Goal: Task Accomplishment & Management: Manage account settings

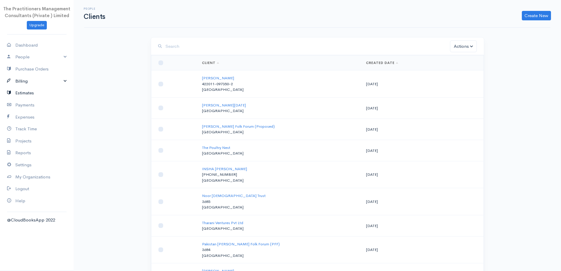
click at [39, 87] on link "Estimates" at bounding box center [37, 93] width 74 height 12
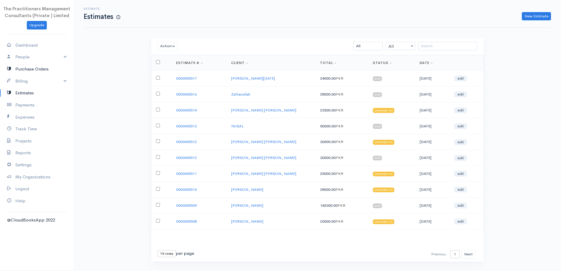
click at [8, 74] on link "Purchase Orders" at bounding box center [37, 69] width 74 height 12
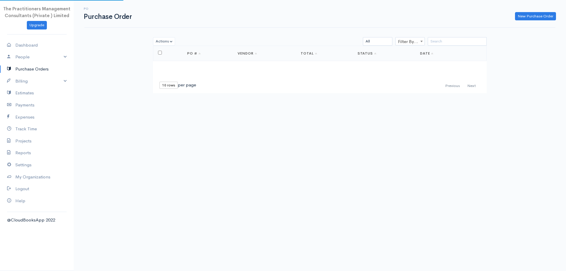
click at [20, 70] on link "Purchase Orders" at bounding box center [37, 69] width 74 height 12
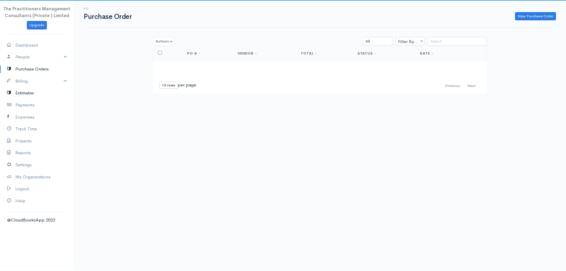
click at [27, 88] on link "Estimates" at bounding box center [37, 93] width 74 height 12
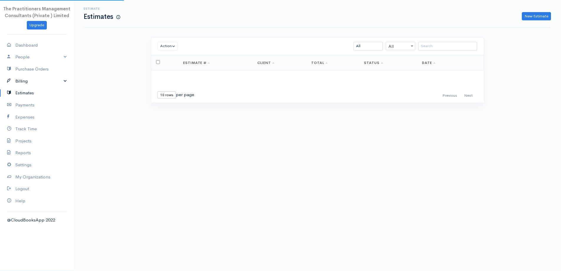
click at [26, 86] on link "Billing" at bounding box center [37, 81] width 74 height 12
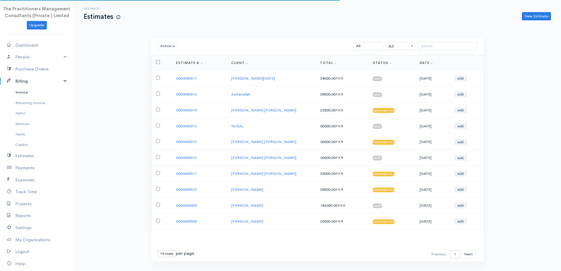
click at [30, 95] on link "Invoice" at bounding box center [37, 92] width 74 height 11
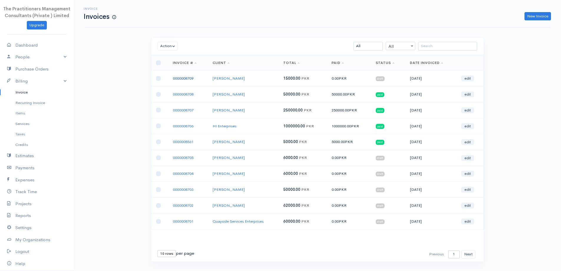
click at [191, 79] on link "0000008709" at bounding box center [183, 78] width 21 height 5
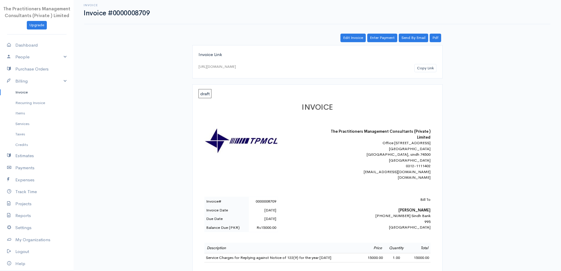
scroll to position [0, 0]
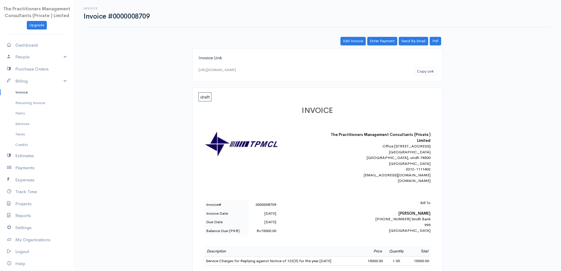
click at [39, 90] on link "Invoice" at bounding box center [37, 92] width 74 height 11
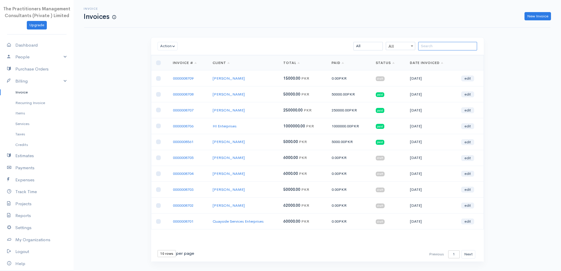
click at [433, 46] on input "search" at bounding box center [447, 46] width 59 height 9
click at [168, 256] on select "10 rows 25 rows 50 rows" at bounding box center [167, 253] width 18 height 7
select select "50"
click at [158, 250] on select "10 rows 25 rows 50 rows" at bounding box center [167, 253] width 18 height 7
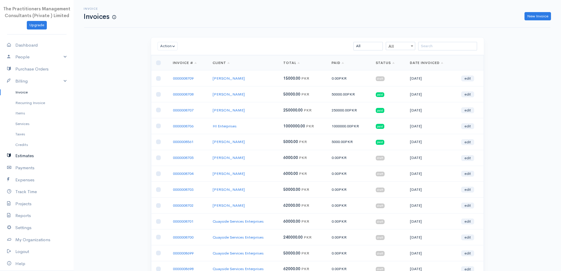
click at [18, 157] on link "Estimates" at bounding box center [37, 156] width 74 height 12
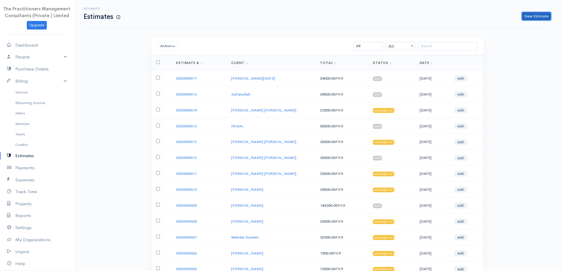
click at [532, 13] on link "New Estimate" at bounding box center [536, 16] width 29 height 9
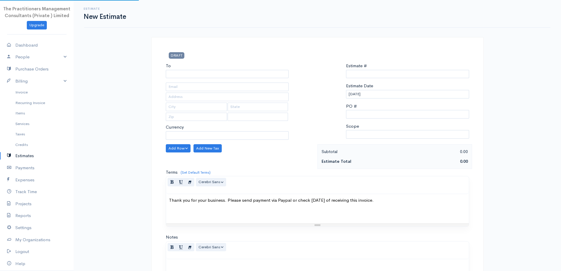
select select "[GEOGRAPHIC_DATA]"
select select "PKR"
type input "0000045518"
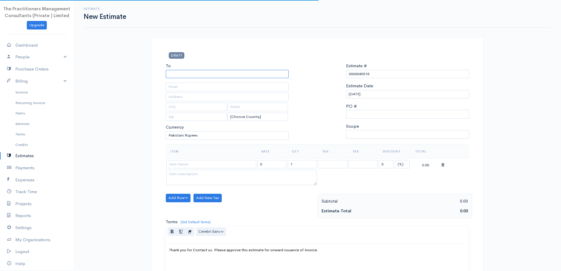
click at [204, 77] on input "To" at bounding box center [227, 74] width 123 height 9
type input "Accia Counrty and G"
type input "o"
click at [212, 74] on input "Accia Counrty and G" at bounding box center [227, 74] width 123 height 9
type input "Acacia Country's and Golf Club"
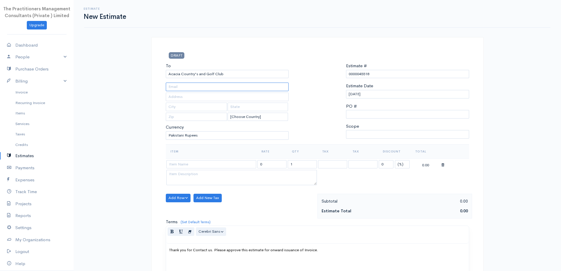
click at [230, 87] on input "text" at bounding box center [227, 86] width 123 height 9
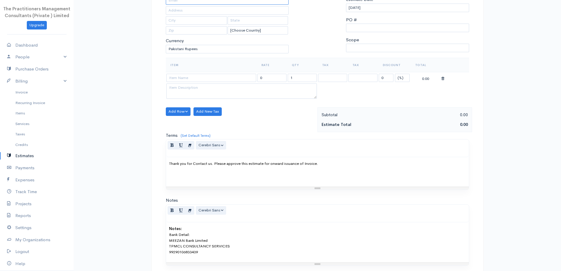
scroll to position [88, 0]
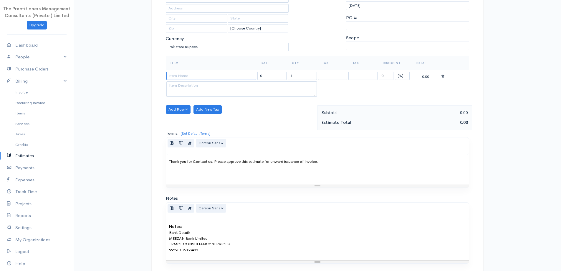
click at [210, 76] on input at bounding box center [211, 76] width 90 height 9
type input "Preparation and Submission of all the Relevant Documents to be Submitted to SEC…"
click at [216, 91] on textarea at bounding box center [241, 88] width 151 height 15
type textarea "2015-2016-2017-2018-2019-2020-2021-2022-2023-2024-2025"
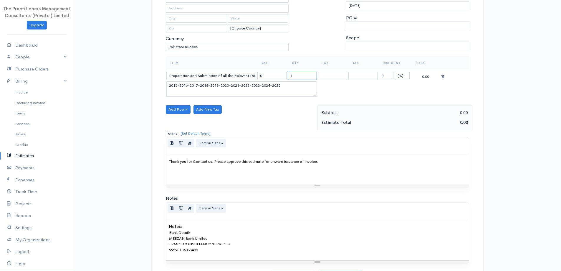
click at [311, 76] on input "1" at bounding box center [302, 76] width 29 height 9
type input "11"
click at [287, 74] on td "11" at bounding box center [302, 75] width 30 height 11
click at [285, 76] on input "0" at bounding box center [271, 76] width 29 height 9
type input "250000"
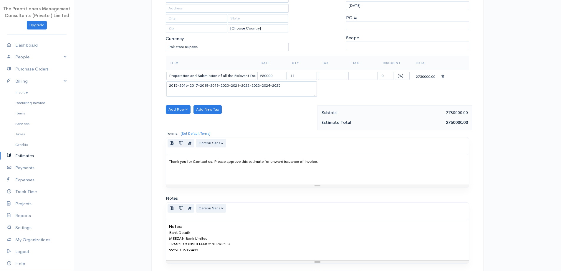
click at [287, 131] on div "Terms (Set Default Terms) Thank you for your business. Please send payment via …" at bounding box center [317, 159] width 303 height 58
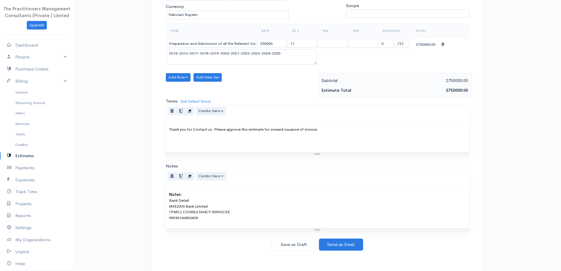
scroll to position [121, 0]
click at [281, 241] on button "Save as Draft" at bounding box center [294, 244] width 44 height 12
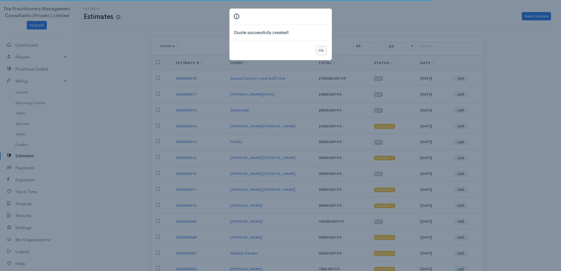
click at [319, 50] on button "Ok" at bounding box center [321, 50] width 10 height 9
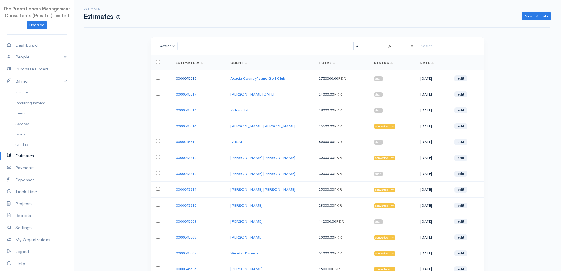
click at [196, 80] on link "0000045518" at bounding box center [186, 78] width 21 height 5
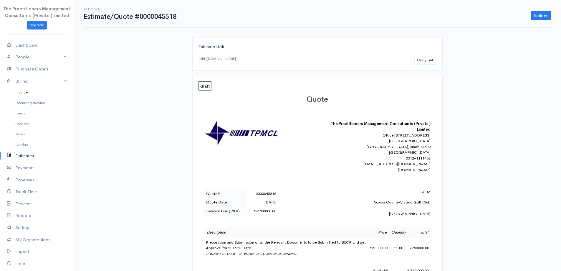
click at [26, 91] on link "Invoice" at bounding box center [37, 92] width 74 height 11
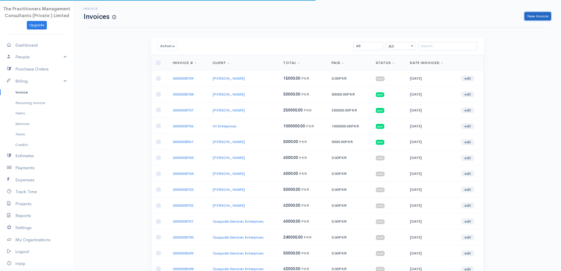
click at [536, 15] on link "New Invoice" at bounding box center [538, 16] width 27 height 9
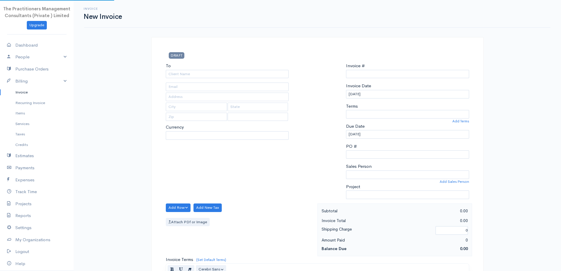
select select "PKR"
select select "[GEOGRAPHIC_DATA]"
type input "0000008710"
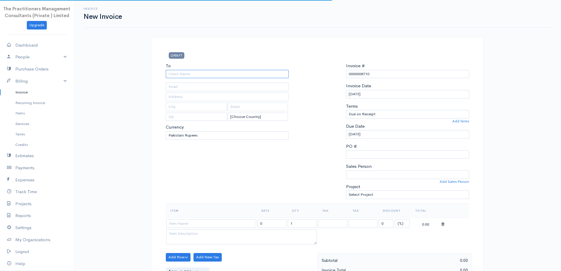
click at [235, 70] on input "To" at bounding box center [227, 74] width 123 height 9
click at [204, 80] on body "The Practitioners Management Consultants (Private ) Limited Upgrade Dashboard P…" at bounding box center [280, 258] width 561 height 517
click at [199, 74] on input "Acacia Country\'s and Golf Club" at bounding box center [227, 74] width 123 height 9
type input "Acacia Country's and Golf Club"
click at [211, 122] on div "Currency U.S. Dollars Canadian Dollars British Pounds Sterling Euros Australian…" at bounding box center [227, 121] width 123 height 37
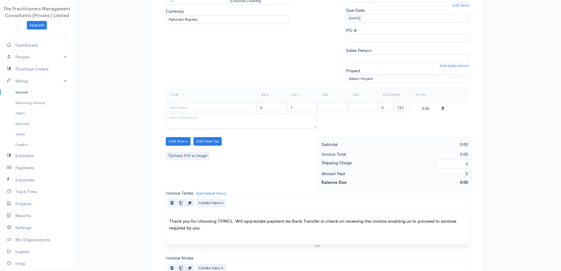
scroll to position [118, 0]
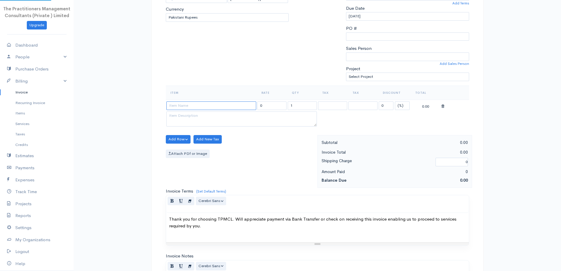
click at [217, 104] on input at bounding box center [211, 105] width 90 height 9
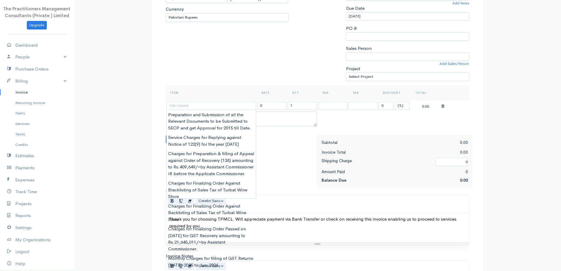
click at [11, 90] on link "Invoice" at bounding box center [37, 92] width 74 height 11
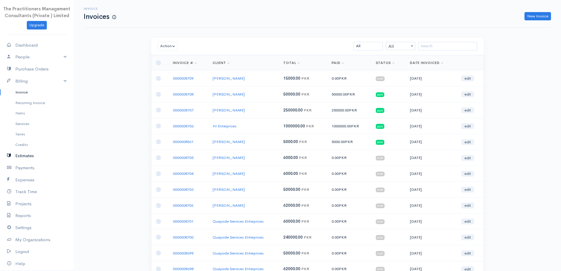
click at [29, 157] on link "Estimates" at bounding box center [37, 156] width 74 height 12
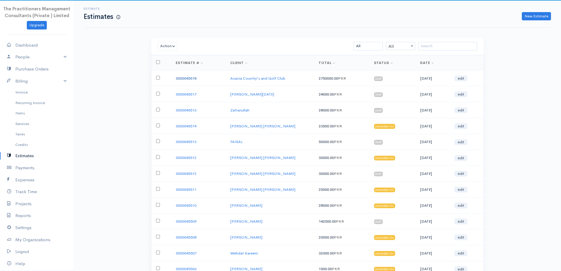
click at [196, 77] on link "0000045518" at bounding box center [186, 78] width 21 height 5
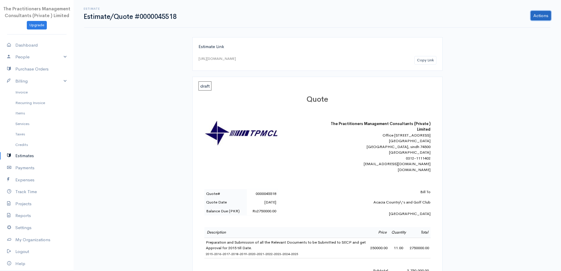
click at [535, 17] on link "Actions" at bounding box center [541, 15] width 20 height 9
click at [519, 31] on link "Edit Estimate" at bounding box center [526, 28] width 52 height 10
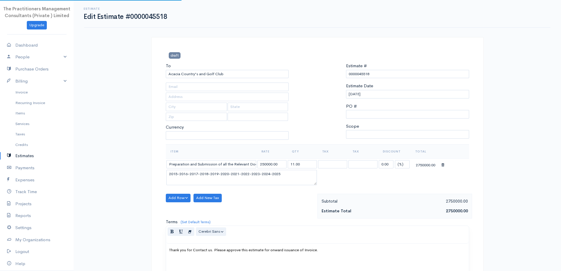
select select "[GEOGRAPHIC_DATA]"
select select "PKR"
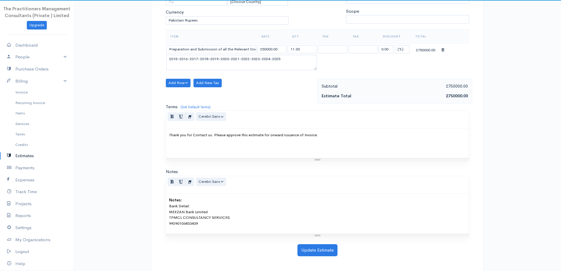
scroll to position [115, 0]
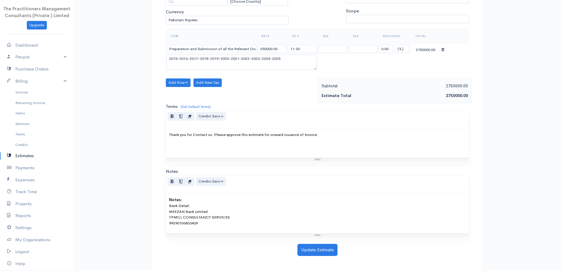
click at [293, 244] on div "Update Estimate" at bounding box center [317, 250] width 309 height 12
click at [318, 260] on div "draft To Acacia Country's and Golf Club [Choose Country] [GEOGRAPHIC_DATA] [GEO…" at bounding box center [317, 96] width 332 height 349
click at [313, 255] on button "Update Estimate" at bounding box center [318, 250] width 40 height 12
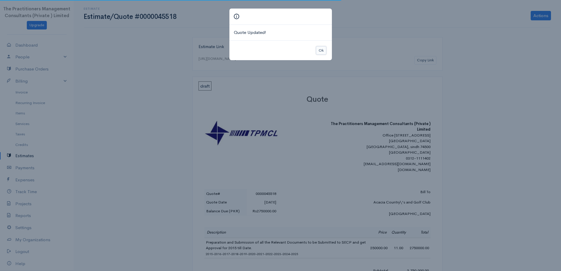
click at [323, 50] on button "Ok" at bounding box center [321, 50] width 10 height 9
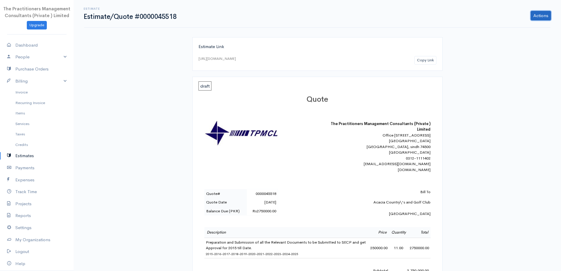
click at [532, 15] on link "Actions" at bounding box center [541, 15] width 20 height 9
click at [512, 77] on link "PDF" at bounding box center [526, 79] width 52 height 10
click at [531, 17] on div "Actions Edit Estimate Send Convert To Invoice [PERSON_NAME] as Accepted Print P…" at bounding box center [366, 15] width 375 height 9
click at [535, 14] on link "Actions" at bounding box center [541, 15] width 20 height 9
click at [516, 28] on link "Edit Estimate" at bounding box center [526, 28] width 52 height 10
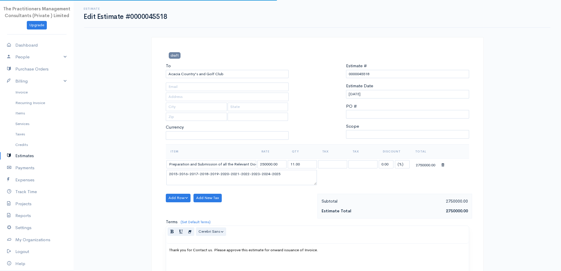
select select "[GEOGRAPHIC_DATA]"
select select "PKR"
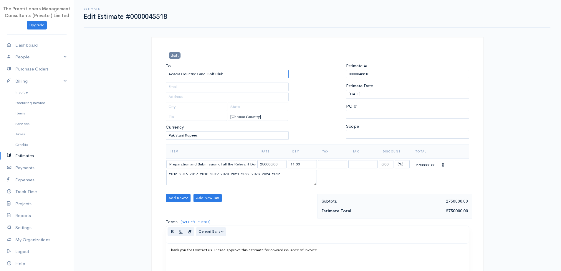
click at [196, 73] on input "Acacia Country's and Golf Club" at bounding box center [227, 74] width 123 height 9
type input "Acacia Country and Golf Club"
click at [278, 54] on div "draft" at bounding box center [317, 57] width 309 height 10
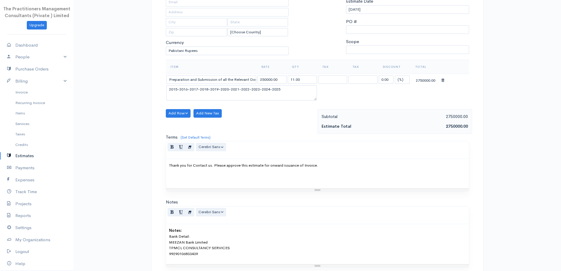
scroll to position [115, 0]
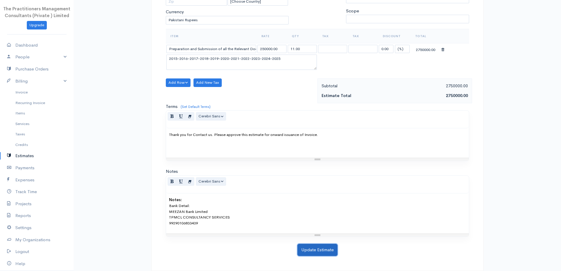
click at [307, 249] on button "Update Estimate" at bounding box center [318, 250] width 40 height 12
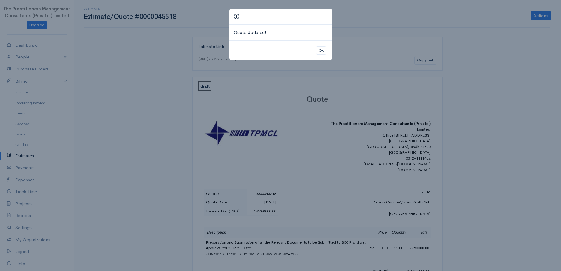
click at [327, 50] on div "Ok" at bounding box center [281, 50] width 103 height 20
click at [317, 53] on button "Ok" at bounding box center [321, 50] width 10 height 9
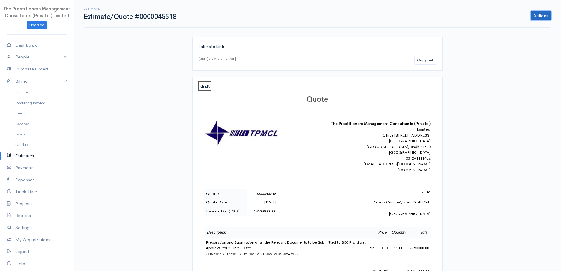
click at [540, 12] on link "Actions" at bounding box center [541, 15] width 20 height 9
click at [513, 77] on link "PDF" at bounding box center [526, 79] width 52 height 10
click at [22, 88] on link "Invoice" at bounding box center [37, 92] width 74 height 11
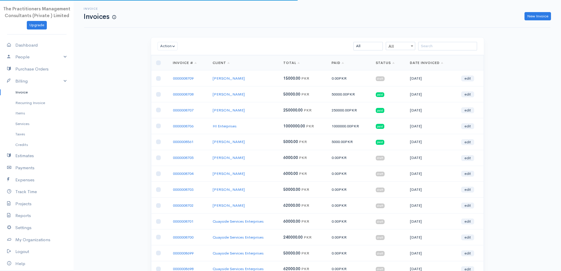
click at [189, 82] on td "0000008709" at bounding box center [188, 78] width 40 height 16
click at [184, 81] on td "0000008709" at bounding box center [188, 78] width 40 height 16
click at [185, 79] on link "0000008709" at bounding box center [183, 78] width 21 height 5
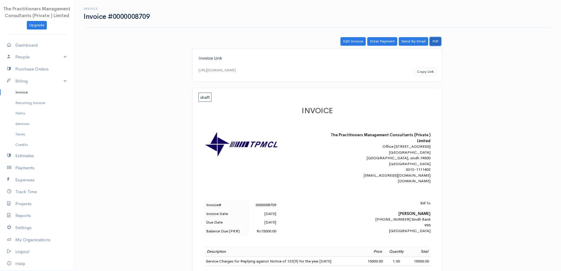
click at [438, 42] on link "Pdf" at bounding box center [435, 41] width 11 height 9
click at [10, 93] on link "Invoice" at bounding box center [37, 92] width 74 height 11
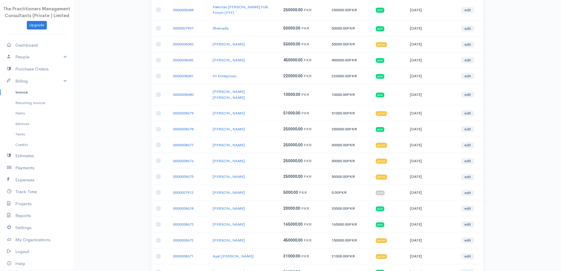
scroll to position [648, 0]
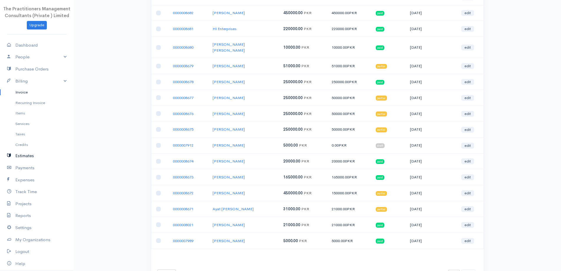
click at [29, 158] on link "Estimates" at bounding box center [37, 156] width 74 height 12
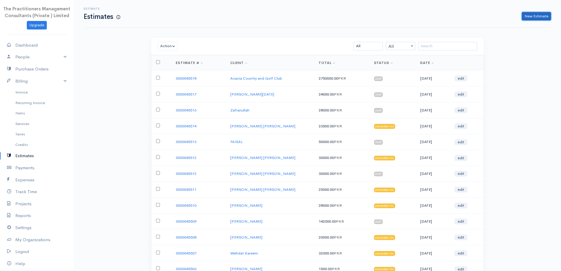
click at [531, 18] on link "New Estimate" at bounding box center [536, 16] width 29 height 9
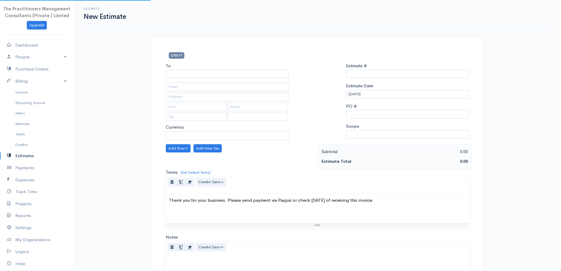
type input "0000045519"
select select "[GEOGRAPHIC_DATA]"
select select "PKR"
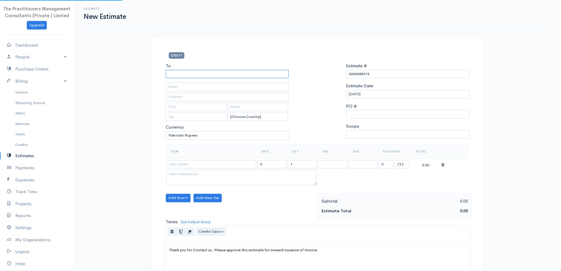
click at [212, 73] on input "To" at bounding box center [227, 74] width 123 height 9
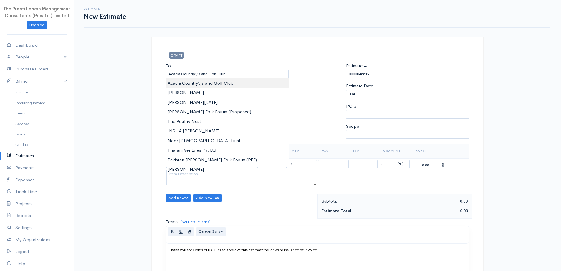
click at [206, 82] on body "The Practitioners Management Consultants (Private ) Limited Upgrade Dashboard P…" at bounding box center [280, 196] width 561 height 392
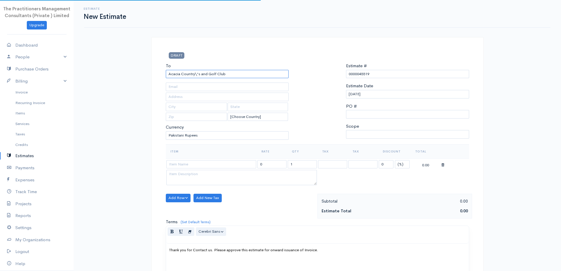
click at [201, 74] on input "Acacia Country\'s and Golf Club" at bounding box center [227, 74] width 123 height 9
click at [197, 75] on input "Acacia Country\'s and Golf Club" at bounding box center [227, 74] width 123 height 9
click at [229, 44] on div "DRAFT To Acacia Country's and Golf Club [Choose Country] [GEOGRAPHIC_DATA] [GEO…" at bounding box center [317, 214] width 332 height 355
click at [198, 74] on input "Acacia Country's and Golf Club" at bounding box center [227, 74] width 123 height 9
type input "Acacia Country and Golf Club"
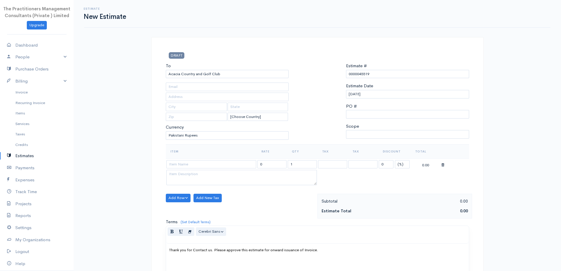
click at [271, 47] on div "DRAFT To Acacia Country and Golf Club [Choose Country] [GEOGRAPHIC_DATA] [GEOGR…" at bounding box center [317, 214] width 332 height 355
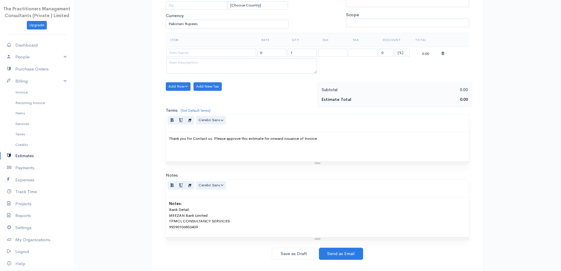
scroll to position [121, 0]
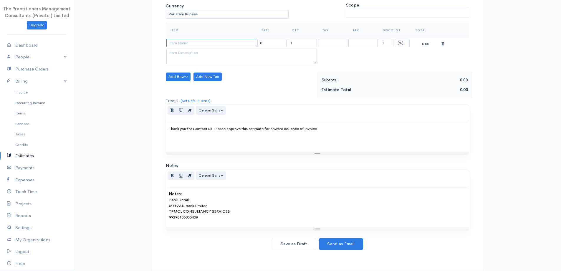
click at [216, 45] on input at bounding box center [211, 43] width 90 height 9
click at [247, 53] on textarea at bounding box center [241, 56] width 151 height 15
click at [253, 43] on input "Removel of Black Listing Status from 2017 and Filling of GST Returns up to date" at bounding box center [211, 43] width 90 height 9
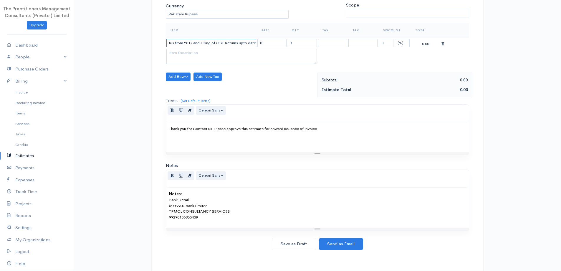
scroll to position [0, 48]
click at [216, 45] on input "Removel of Black Listing Status from 2017 and Filling of GST Returns upto date" at bounding box center [211, 43] width 90 height 9
type input "Removal of Black Listing Status from 2017 and Filling of GST Returns upto date"
click at [183, 54] on textarea at bounding box center [241, 56] width 151 height 15
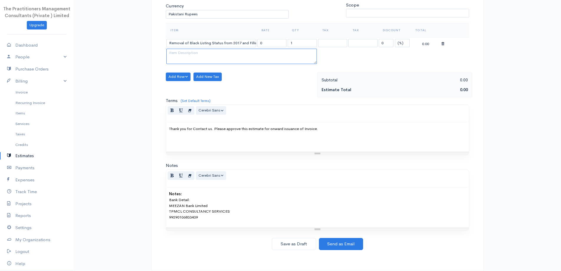
click at [183, 54] on textarea at bounding box center [241, 56] width 151 height 15
type textarea "ALL FBR CHALLAN EXCLUDED 2017-2018-2019-2020-2021-2022-2023-2024-2025"
click at [282, 42] on input "0" at bounding box center [271, 43] width 29 height 9
click at [172, 60] on textarea "ALL FBR CHALLAN EXCLUDED 2017-2018-2019-2020-2021-2022-2023-2024-2025" at bounding box center [241, 56] width 151 height 15
click at [188, 62] on textarea "ALL FBR CHALLAN EXCLUDED 2017-2018-2019-2020-2021-2022-2023-2024-2025" at bounding box center [241, 56] width 151 height 15
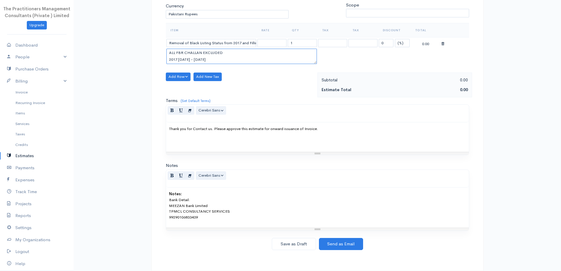
click at [253, 58] on textarea "ALL FBR CHALLAN EXCLUDED 2017 [DATE] - [DATE]" at bounding box center [241, 56] width 151 height 15
paste textarea "2017 [DATE] - [DATE]"
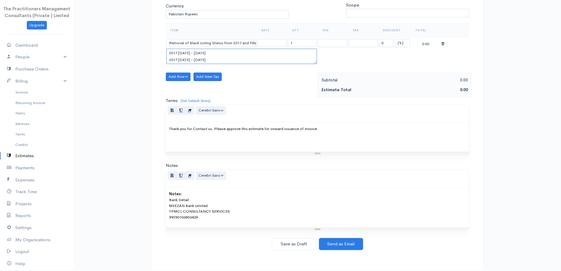
paste textarea "2017 [DATE] - [DATE]"
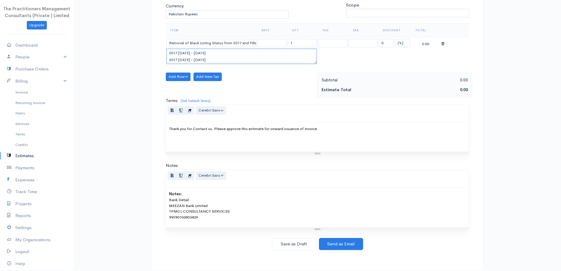
paste textarea "2017 [DATE] - [DATE]"
click at [238, 51] on textarea "ALL FBR CHALLAN EXCLUDED 2017 [DATE] - [DATE] 2017 [DATE] - [DATE] 2017 [DATE] …" at bounding box center [241, 56] width 151 height 15
click at [239, 58] on textarea "ALL FBR CHALLAN EXCLUDED 2017 [DATE] - [DATE] 2017 [DATE] - [DATE] 2017 [DATE] …" at bounding box center [241, 56] width 151 height 15
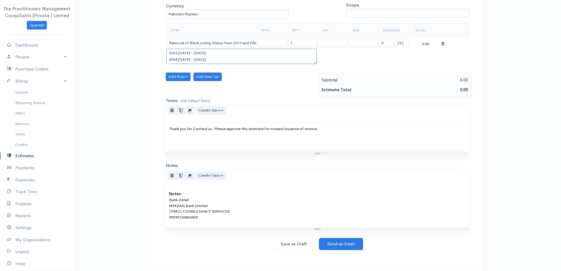
click at [223, 58] on textarea "ALL FBR CHALLAN EXCLUDED 2017 [DATE] - [DATE] 2018 [DATE] - [DATE] 2019 [DATE] …" at bounding box center [241, 56] width 151 height 15
click at [230, 57] on textarea "ALL FBR CHALLAN EXCLUDED 2017 [DATE] - [DATE] 2018 [DATE] - [DATE] 2019 [DATE] …" at bounding box center [241, 56] width 151 height 15
paste textarea "2024 [DATE] - [DATE]"
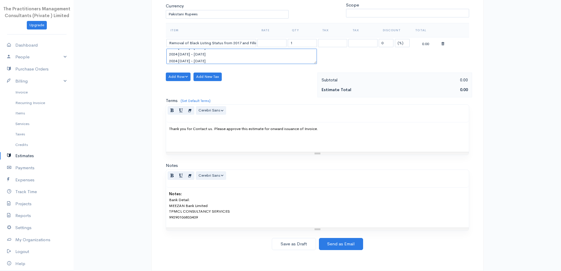
scroll to position [59, 0]
paste textarea "2024 [DATE] - [DATE]"
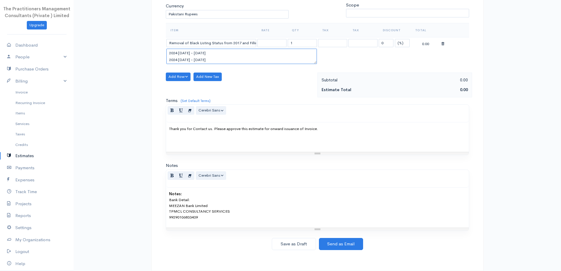
click at [170, 61] on textarea "ALL FBR CHALLAN EXCLUDED 2017 [DATE] - [DATE] 2018 [DATE] - [DATE] 2019 [DATE] …" at bounding box center [241, 56] width 151 height 15
click at [234, 64] on textarea "ALL FBR CHALLAN EXCLUDED 2017 [DATE] - [DATE] 2018 [DATE] - [DATE] 2019 [DATE] …" at bounding box center [241, 56] width 151 height 15
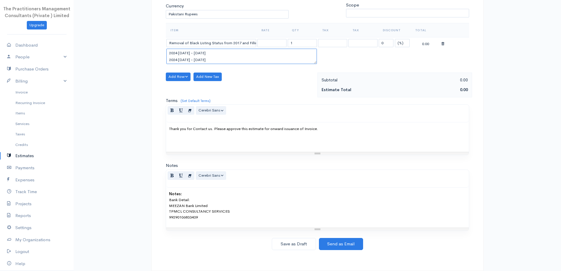
scroll to position [74, 0]
paste textarea "2024 [DATE] - [DATE]"
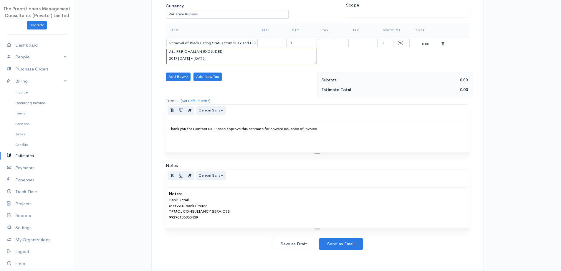
type textarea "ALL FBR CHALLAN EXCLUDED 2017 [DATE] - [DATE] 2018 [DATE] - [DATE] 2019 [DATE] …"
click at [297, 47] on input "1" at bounding box center [302, 43] width 29 height 9
type input "11"
click at [270, 41] on input "text" at bounding box center [271, 43] width 29 height 9
type input "120000"
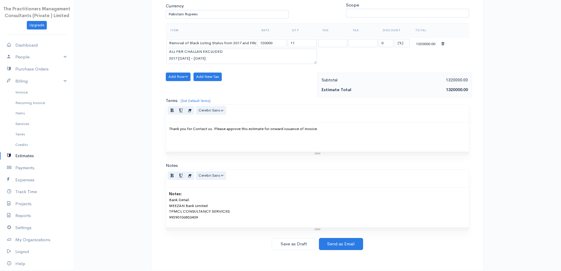
drag, startPoint x: 275, startPoint y: 77, endPoint x: 293, endPoint y: 100, distance: 28.8
click at [275, 77] on div "Add Row Add Item Row Add Time Row Add New Tax" at bounding box center [240, 84] width 155 height 25
click at [278, 45] on input "120000" at bounding box center [271, 43] width 29 height 9
click at [272, 79] on div "Add Row Add Item Row Add Time Row Add New Tax" at bounding box center [240, 84] width 155 height 25
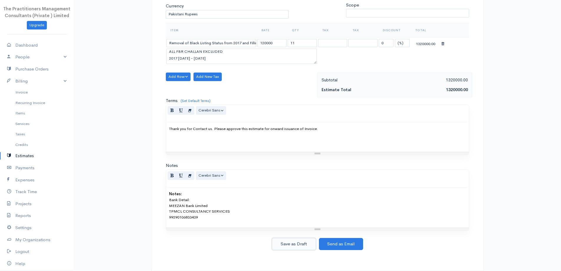
click at [299, 241] on button "Save as Draft" at bounding box center [294, 244] width 44 height 12
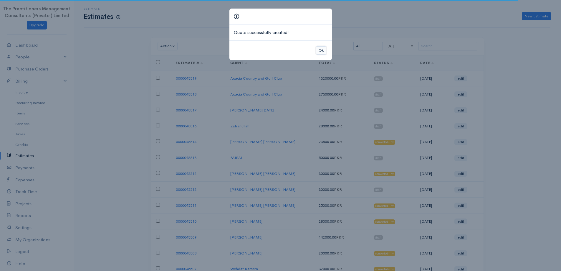
click at [325, 51] on button "Ok" at bounding box center [321, 50] width 10 height 9
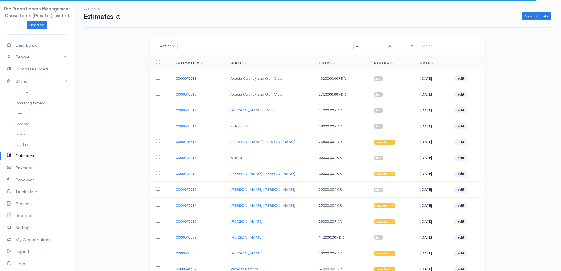
click at [185, 76] on link "0000045519" at bounding box center [186, 78] width 21 height 5
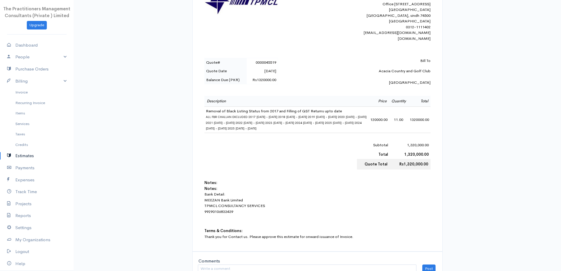
scroll to position [147, 0]
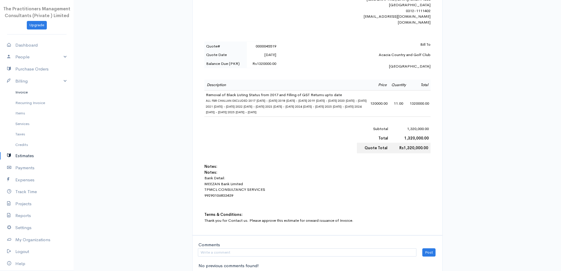
click at [4, 94] on link "Invoice" at bounding box center [37, 92] width 74 height 11
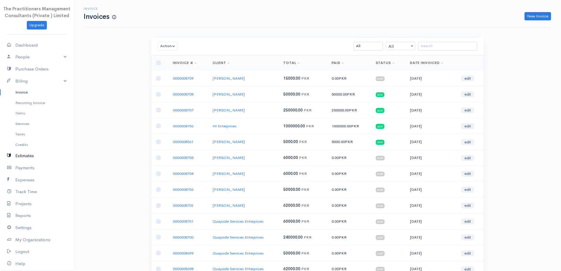
click at [27, 153] on link "Estimates" at bounding box center [37, 156] width 74 height 12
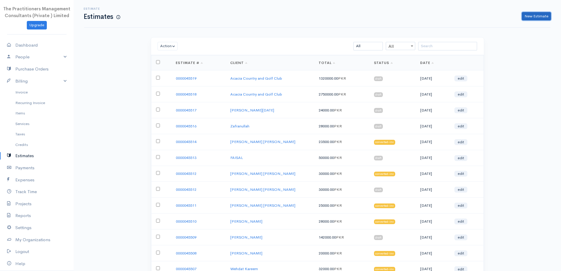
click at [546, 14] on link "New Estimate" at bounding box center [536, 16] width 29 height 9
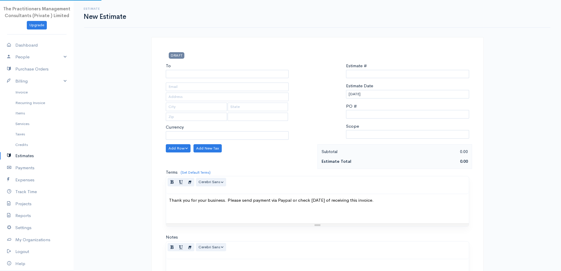
select select "[GEOGRAPHIC_DATA]"
select select "PKR"
type input "0000045520"
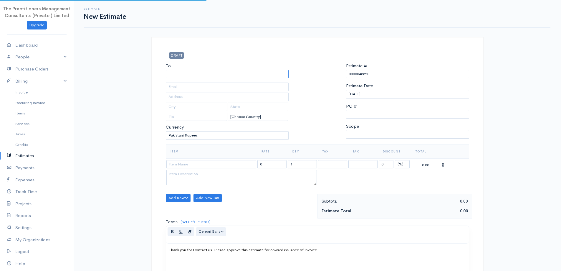
click at [250, 77] on input "To" at bounding box center [227, 74] width 123 height 9
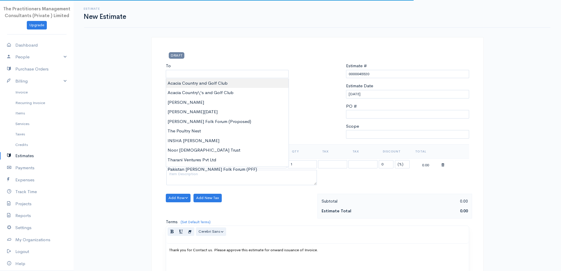
type input "Acacia Country and Golf Club"
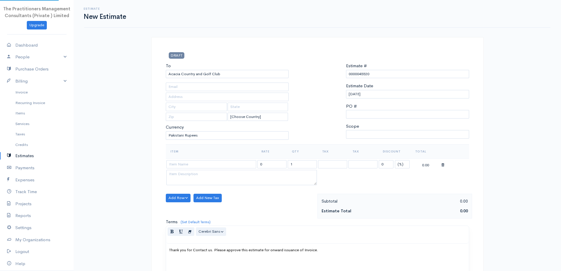
click at [248, 81] on body "The Practitioners Management Consultants (Private ) Limited Upgrade Dashboard P…" at bounding box center [280, 196] width 561 height 392
click at [169, 70] on div "To Acacia Country and Golf Club" at bounding box center [227, 70] width 123 height 16
click at [169, 71] on input "Acacia Country and Golf Club" at bounding box center [227, 74] width 123 height 9
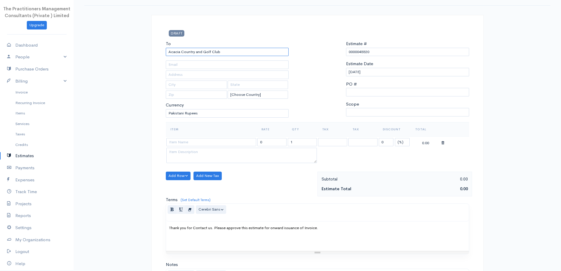
scroll to position [59, 0]
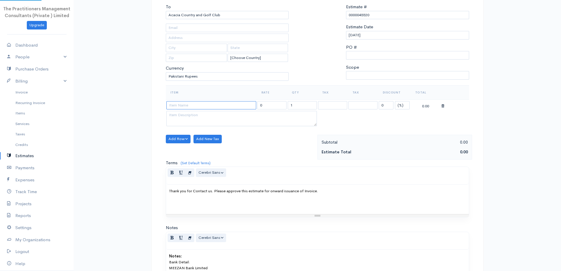
click at [197, 107] on input at bounding box center [211, 105] width 90 height 9
type input "Submission of Income Tax Return Along with Removal of Notice for Non Submission"
click at [226, 111] on textarea at bounding box center [241, 118] width 151 height 15
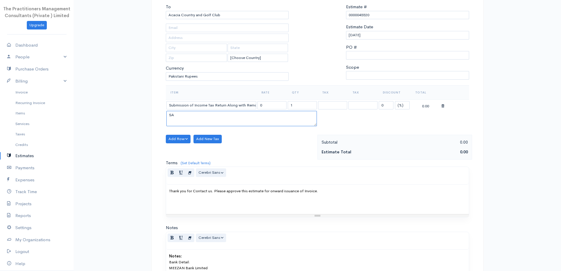
type textarea "S"
type textarea "a"
type textarea "ANY PENALTY WILL BE PAID BY THE CLIENT DIRECTLY 2015-2016-2017-2018-2019-2020-2…"
drag, startPoint x: 312, startPoint y: 107, endPoint x: 308, endPoint y: 105, distance: 4.2
click at [308, 106] on input "1" at bounding box center [302, 105] width 29 height 9
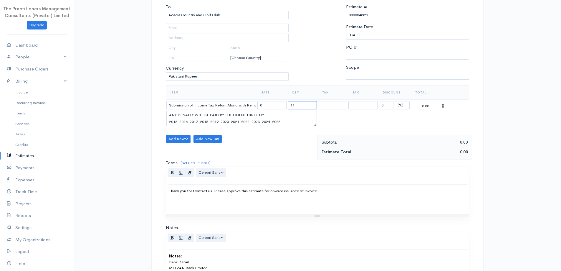
type input "11"
click at [268, 103] on input "0" at bounding box center [271, 105] width 29 height 9
type input "100000"
click at [283, 173] on div "Normal Blockquote Header 1 Header 2 Header 3 Header 4 Header 5 Header 6 Cerebri…" at bounding box center [317, 176] width 303 height 18
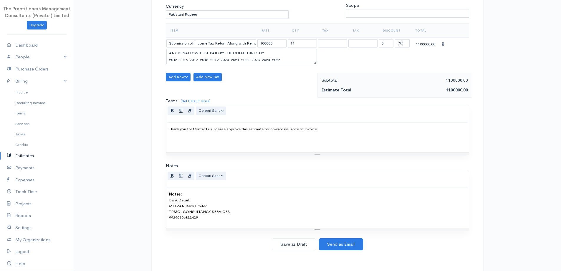
scroll to position [121, 0]
click at [313, 244] on button "Save as Draft" at bounding box center [294, 244] width 44 height 12
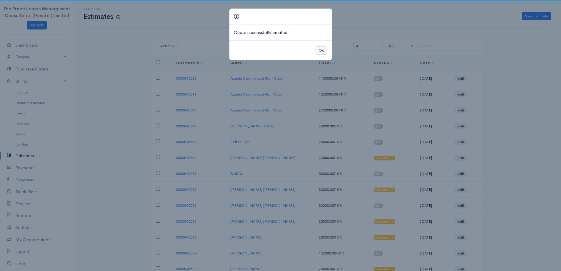
drag, startPoint x: 320, startPoint y: 49, endPoint x: 323, endPoint y: 49, distance: 3.0
click at [323, 49] on button "Ok" at bounding box center [321, 50] width 10 height 9
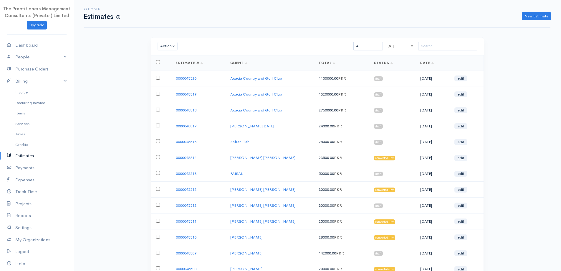
click at [534, 11] on div "Estimate Estimates New Estimate" at bounding box center [317, 13] width 473 height 13
click at [535, 14] on link "New Estimate" at bounding box center [536, 16] width 29 height 9
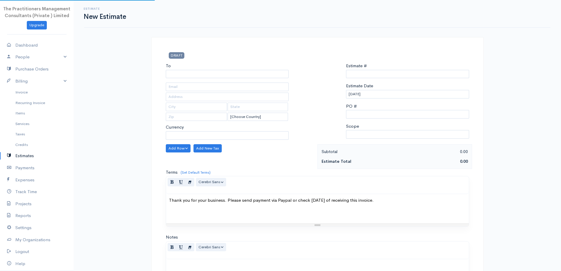
select select "[GEOGRAPHIC_DATA]"
type input "0000045521"
select select "PKR"
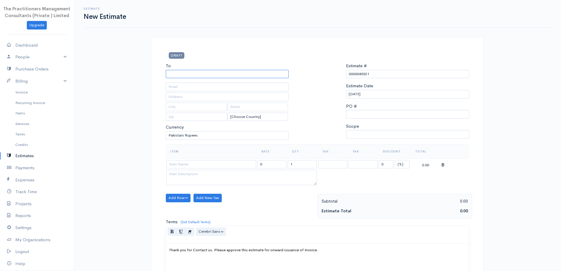
click at [238, 71] on input "To" at bounding box center [227, 74] width 123 height 9
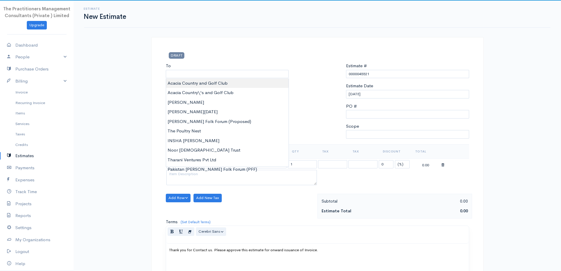
type input "Acacia Country and Golf Club"
click at [240, 81] on body "The Practitioners Management Consultants (Private ) Limited Upgrade Dashboard P…" at bounding box center [280, 196] width 561 height 392
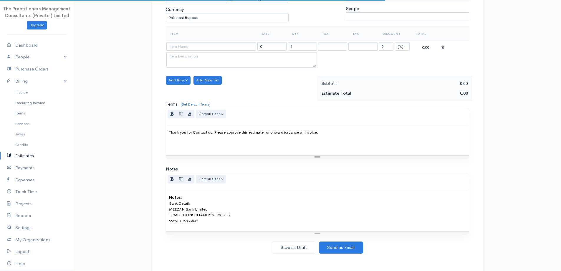
scroll to position [118, 0]
click at [212, 47] on input at bounding box center [211, 46] width 90 height 9
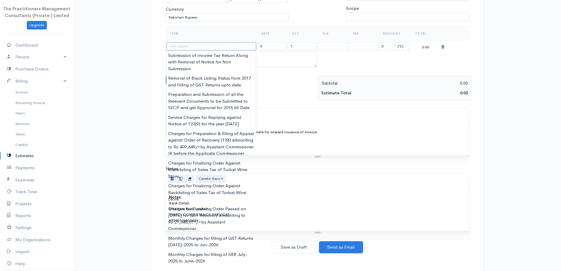
type input "p"
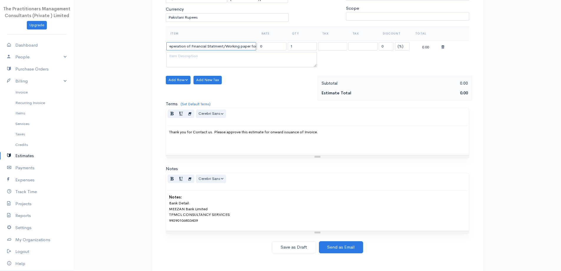
scroll to position [0, 0]
type input "Preparation of Financial Statement/Working paper for Auditor and Assist the Aud…"
click at [199, 56] on textarea at bounding box center [241, 59] width 151 height 15
type textarea "2015-2016-2017-2018-2019-2020-2021-2022-2023-2024-2025"
drag, startPoint x: 305, startPoint y: 47, endPoint x: 301, endPoint y: 44, distance: 5.4
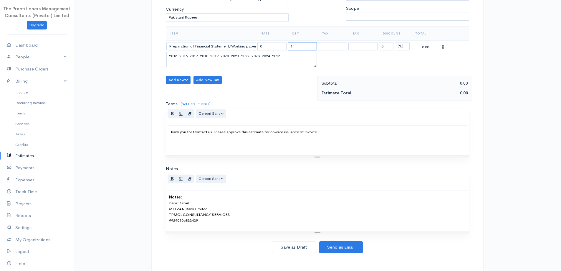
click at [304, 47] on input "1" at bounding box center [302, 46] width 29 height 9
type input "11"
click at [281, 42] on td "0" at bounding box center [272, 45] width 30 height 11
click at [282, 44] on input "0" at bounding box center [271, 46] width 29 height 9
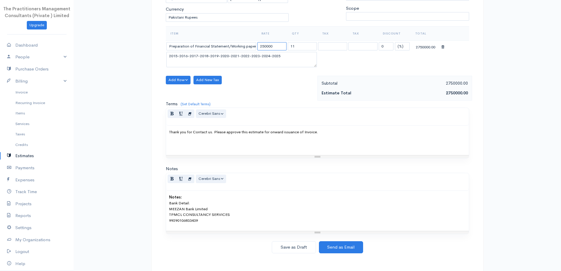
type input "250000"
click at [279, 95] on div "Add Row Add Item Row Add Time Row Add New Tax" at bounding box center [240, 88] width 155 height 25
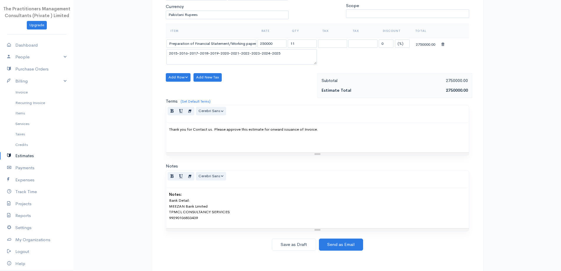
scroll to position [121, 0]
click at [313, 240] on button "Save as Draft" at bounding box center [294, 244] width 44 height 12
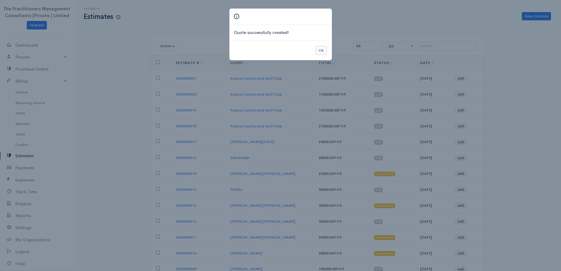
click at [324, 49] on button "Ok" at bounding box center [321, 50] width 10 height 9
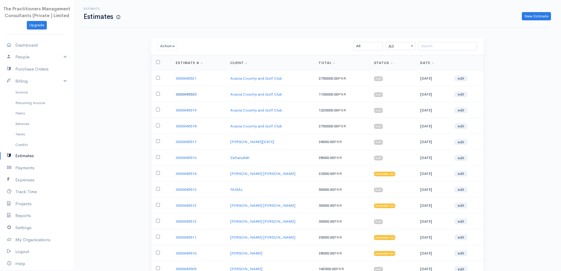
click at [185, 93] on link "0000045520" at bounding box center [186, 94] width 21 height 5
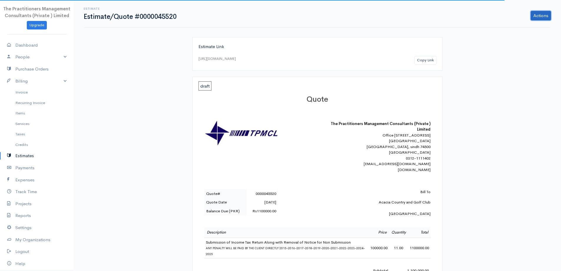
click at [534, 16] on link "Actions" at bounding box center [541, 15] width 20 height 9
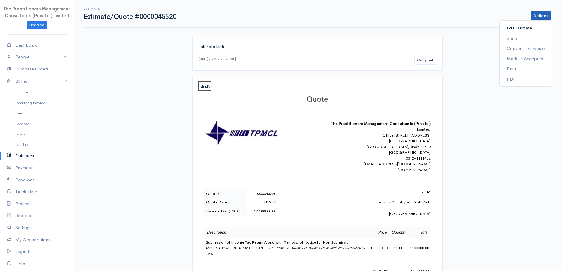
click at [516, 31] on link "Edit Estimate" at bounding box center [526, 28] width 52 height 10
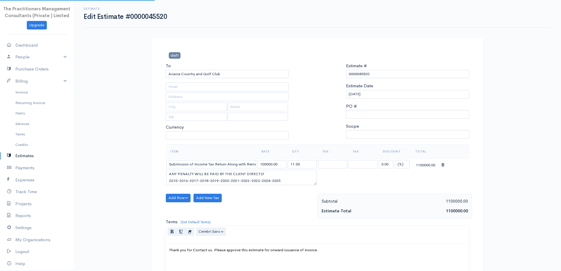
select select "[GEOGRAPHIC_DATA]"
select select "PKR"
click at [244, 80] on div "To Acacia Country and Golf Club [Choose Country] [GEOGRAPHIC_DATA] [GEOGRAPHIC_…" at bounding box center [227, 103] width 129 height 82
drag, startPoint x: 242, startPoint y: 77, endPoint x: 38, endPoint y: 86, distance: 204.4
click at [47, 83] on body "The Practitioners Management Consultants (Private ) Limited Upgrade Dashboard P…" at bounding box center [280, 193] width 561 height 386
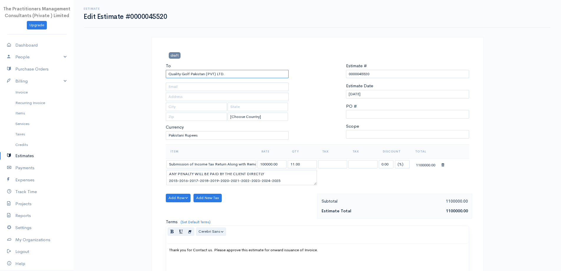
type input "Quality Golf Pakistan (PVT) LTD."
click at [311, 60] on div "draft" at bounding box center [317, 57] width 309 height 10
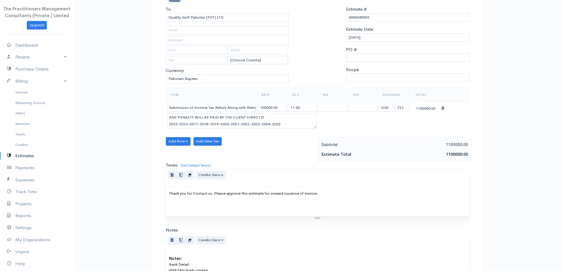
scroll to position [59, 0]
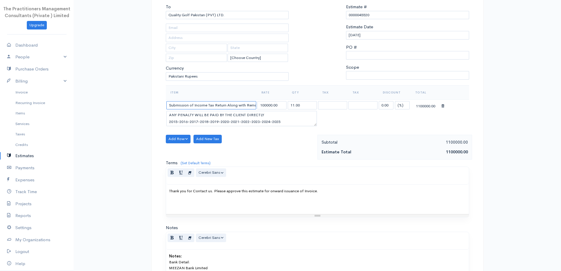
click at [208, 108] on input "Submission of Income Tax Return Along with Removal of Notice for Non Submission" at bounding box center [211, 105] width 90 height 9
type input "Submission of Income Tax Return Along with Removal of Notice for Non Submission…"
click at [188, 115] on textarea "ANY PENALTY WILL BE PAID BY THE CLIENT DIRECTLY 2015-2016-2017-2018-2019-2020-2…" at bounding box center [241, 118] width 151 height 15
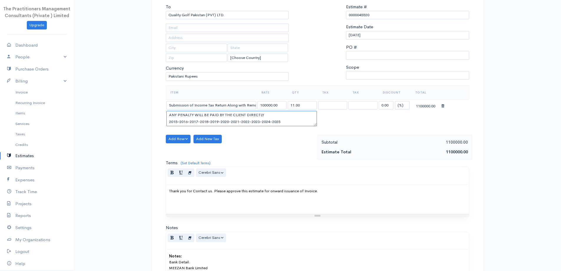
click at [193, 113] on textarea "ANY PENALTY WILL BE PAID BY THE CLIENT DIRECTLY 2015-2016-2017-2018-2019-2020-2…" at bounding box center [241, 118] width 151 height 15
click at [240, 122] on textarea "ANY PENALTY IMPOSED ON NON SUBMISSION WILL BE PAID BY THE CLIENT DIRECTLY 2015-…" at bounding box center [241, 118] width 151 height 15
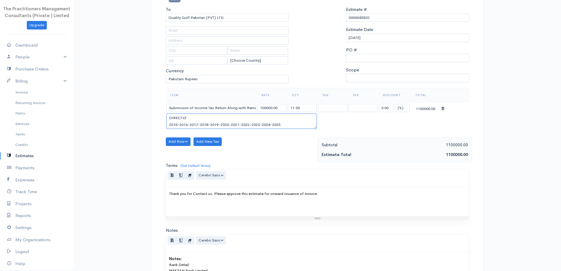
type textarea "ANY PENALTY IMPOSED ON NON SUBMISSION WILL BE PAID BY THE CLIENT DIRECTLY 2015-…"
click at [184, 105] on input "Submission of Income Tax Return Along with Removal of Notice for Non Submission…" at bounding box center [211, 108] width 90 height 9
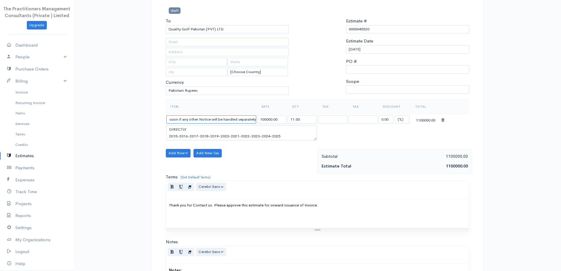
scroll to position [115, 0]
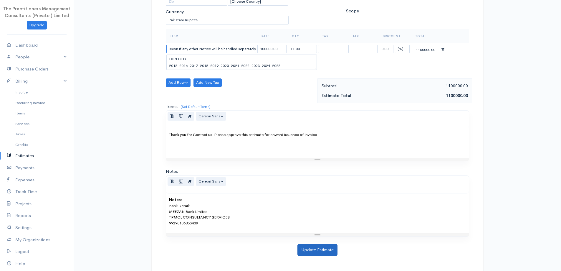
type input "Submission of Income Tax Return along with Removal of Notice for Non Submission…"
click at [304, 251] on button "Update Estimate" at bounding box center [318, 250] width 40 height 12
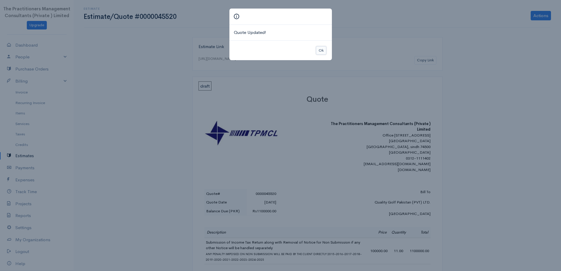
click at [321, 47] on button "Ok" at bounding box center [321, 50] width 10 height 9
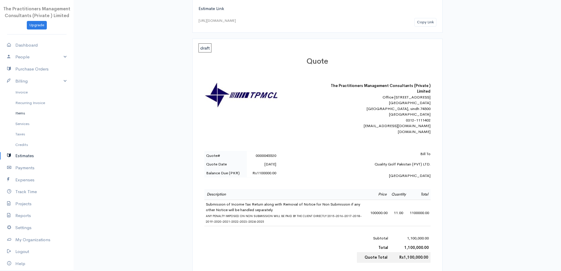
scroll to position [34, 0]
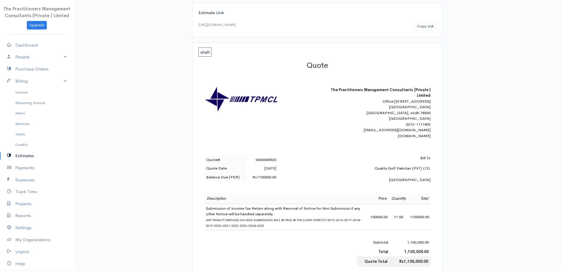
click at [39, 159] on link "Estimates" at bounding box center [37, 156] width 74 height 12
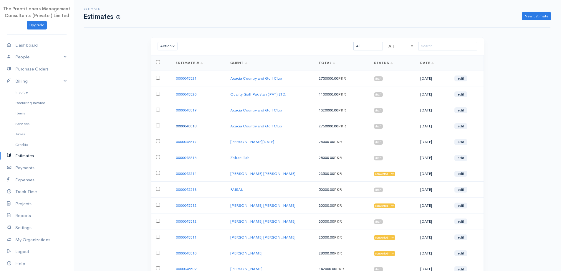
click at [194, 126] on link "0000045518" at bounding box center [186, 125] width 21 height 5
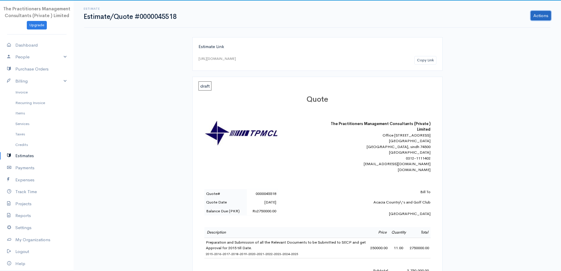
click at [542, 14] on link "Actions" at bounding box center [541, 15] width 20 height 9
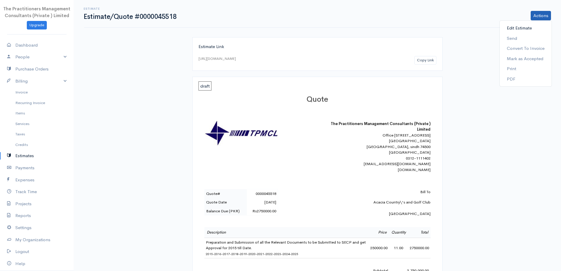
click at [531, 28] on link "Edit Estimate" at bounding box center [526, 28] width 52 height 10
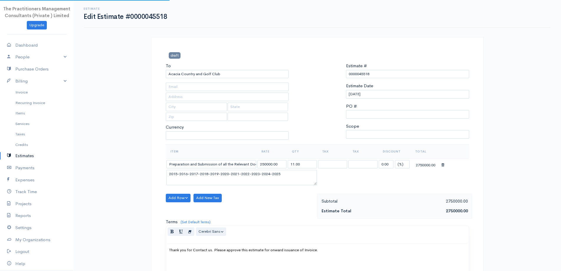
select select "[GEOGRAPHIC_DATA]"
select select "PKR"
click at [223, 76] on input "Acacia Country and Golf Club" at bounding box center [227, 74] width 123 height 9
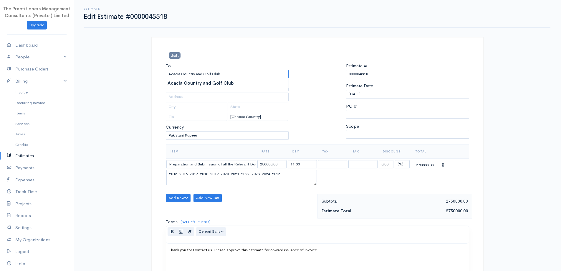
drag, startPoint x: 226, startPoint y: 75, endPoint x: 153, endPoint y: 73, distance: 73.1
click at [154, 74] on div "draft To Acacia Country and Golf Club [Choose Country] [GEOGRAPHIC_DATA] [GEOGR…" at bounding box center [317, 211] width 332 height 349
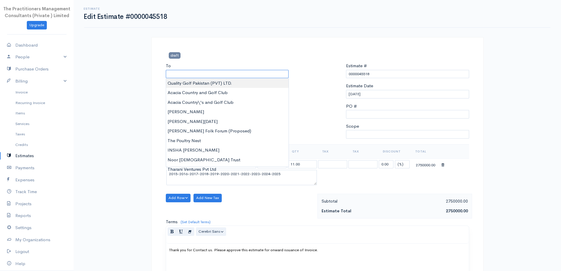
type input "Quality Golf Pakistan (PVT) LTD."
click at [200, 87] on body "The Practitioners Management Consultants (Private ) Limited Upgrade Dashboard P…" at bounding box center [280, 193] width 561 height 386
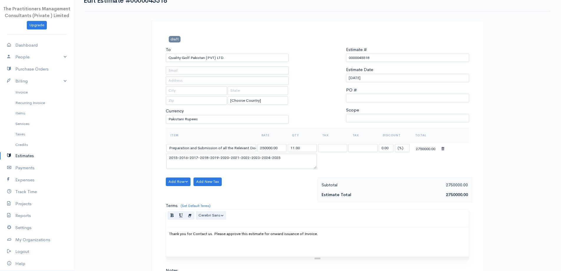
scroll to position [59, 0]
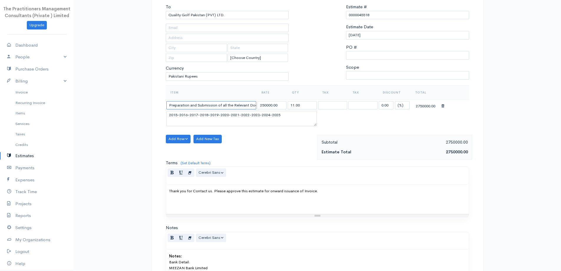
click at [216, 102] on input "Preparation and Submission of all the Relevant Documents to be Submitted to SEC…" at bounding box center [211, 105] width 90 height 9
click at [198, 107] on input "Preparation and Submission of all the Relevant Documents to be Submitted to SEC…" at bounding box center [211, 105] width 90 height 9
click at [251, 141] on div "Add Row Add Item Row Add Time Row Add New Tax" at bounding box center [240, 147] width 155 height 25
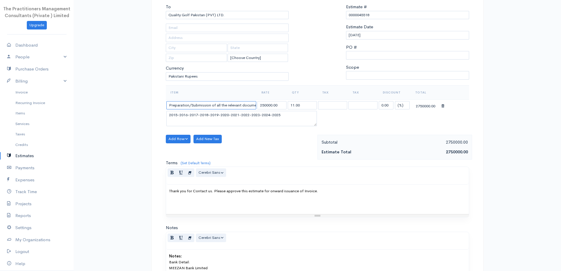
click at [243, 101] on input "Preparation/Submission of all the relevant documents for regulation before from…" at bounding box center [211, 105] width 90 height 9
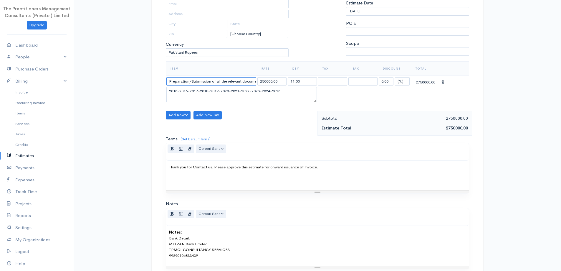
scroll to position [115, 0]
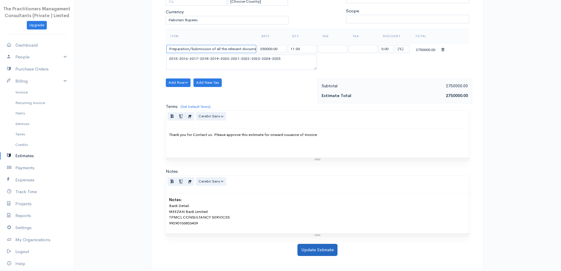
type input "Preparation/Submission of all the relevant documents to SECP for regulation bef…"
click at [321, 247] on button "Update Estimate" at bounding box center [318, 250] width 40 height 12
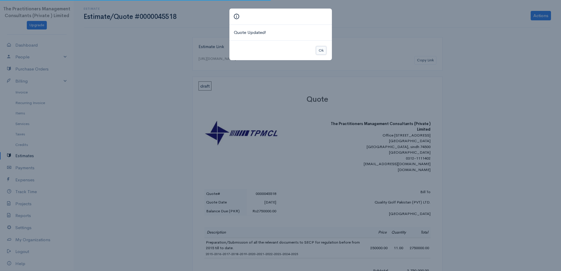
click at [320, 51] on button "Ok" at bounding box center [321, 50] width 10 height 9
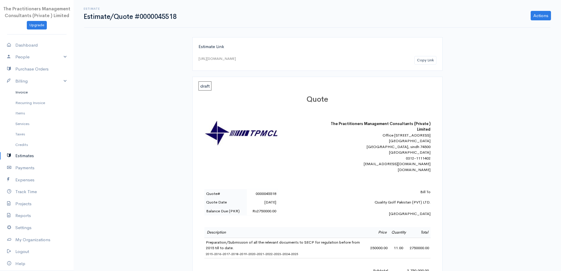
click at [20, 90] on link "Invoice" at bounding box center [37, 92] width 74 height 11
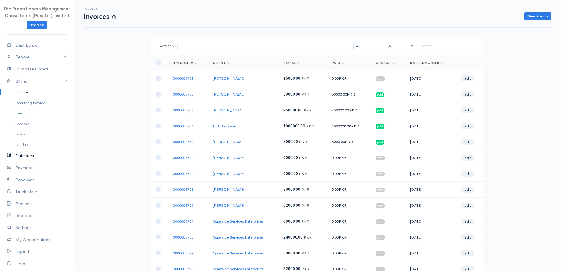
click at [27, 152] on link "Estimates" at bounding box center [37, 156] width 74 height 12
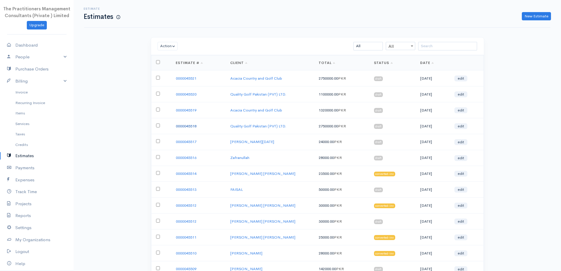
click at [190, 126] on link "0000045518" at bounding box center [186, 125] width 21 height 5
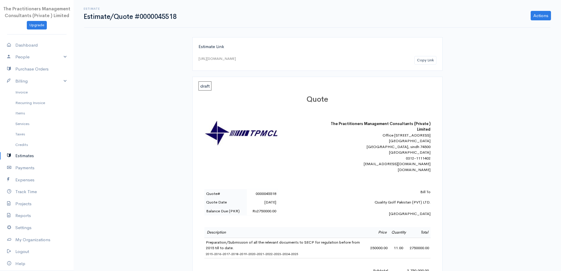
click at [26, 153] on link "Estimates" at bounding box center [37, 156] width 74 height 12
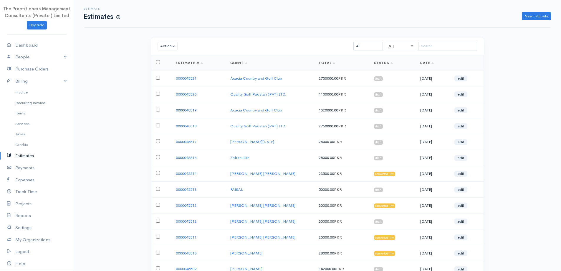
click at [183, 110] on link "0000045519" at bounding box center [186, 110] width 21 height 5
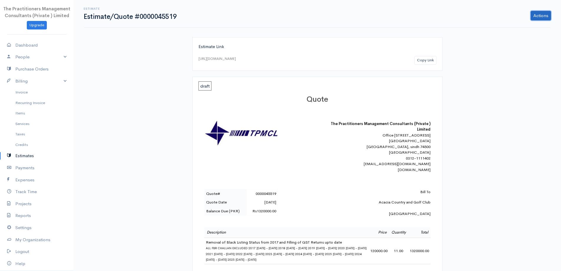
click at [540, 20] on link "Actions" at bounding box center [541, 15] width 20 height 9
click at [525, 29] on link "Edit Estimate" at bounding box center [526, 28] width 52 height 10
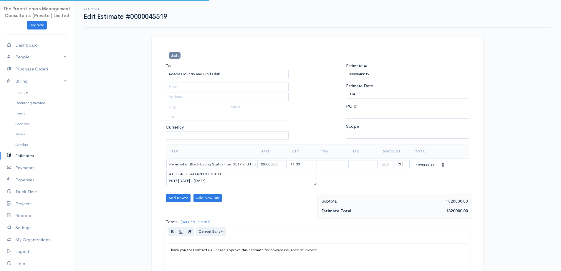
select select "[GEOGRAPHIC_DATA]"
select select "PKR"
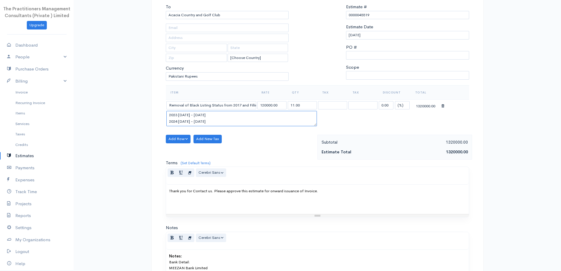
scroll to position [67, 0]
drag, startPoint x: 168, startPoint y: 123, endPoint x: 346, endPoint y: 190, distance: 189.9
click at [346, 190] on div "draft To Acacia Country and Golf Club [Choose Country] [GEOGRAPHIC_DATA] [GEOGR…" at bounding box center [317, 152] width 332 height 349
type textarea "ALL FBR CHALLAN EXCLUDED 2017-2018-2019-2020-2021-2022-2023-2024-2025"
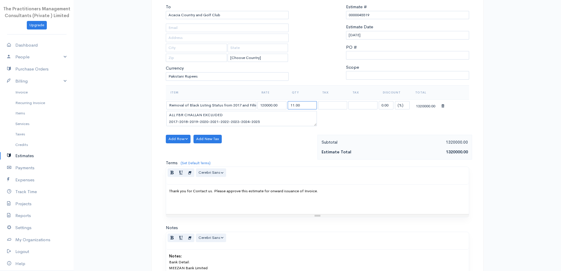
click at [293, 104] on input "11.00" at bounding box center [302, 105] width 29 height 9
type input "9.00"
click at [295, 82] on div at bounding box center [318, 45] width 52 height 82
click at [167, 107] on input "Removal of Black Listing Status from 2017 and Filling of GST Returns upto date" at bounding box center [211, 105] width 90 height 9
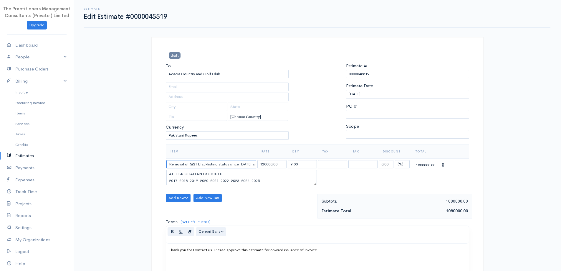
type input "Removal of GST blacklisting status since [DATE] and filling of GST returns upto…"
click at [238, 69] on div "To Acacia Country and Golf Club" at bounding box center [227, 70] width 123 height 16
drag, startPoint x: 124, startPoint y: 80, endPoint x: 4, endPoint y: 74, distance: 120.1
click at [4, 74] on body "The Practitioners Management Consultants (Private ) Limited Upgrade Dashboard P…" at bounding box center [280, 193] width 561 height 386
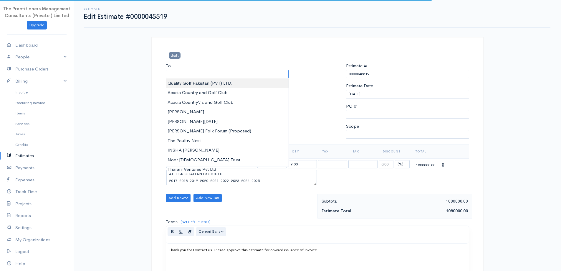
type input "Quality Golf Pakistan (PVT) LTD."
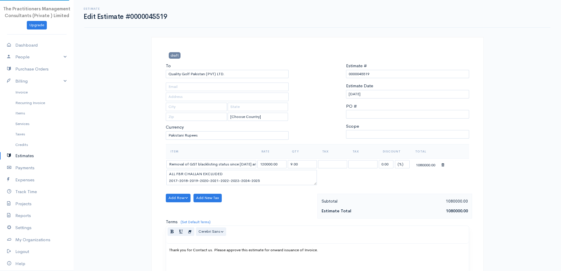
click at [189, 84] on body "The Practitioners Management Consultants (Private ) Limited Upgrade Dashboard P…" at bounding box center [280, 193] width 561 height 386
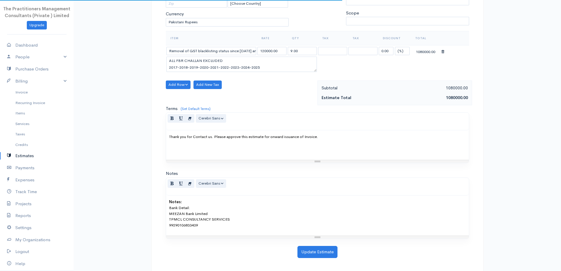
scroll to position [115, 0]
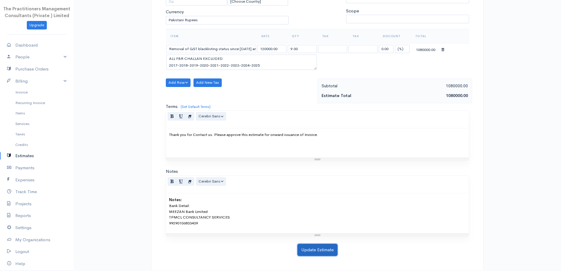
click at [316, 252] on button "Update Estimate" at bounding box center [318, 250] width 40 height 12
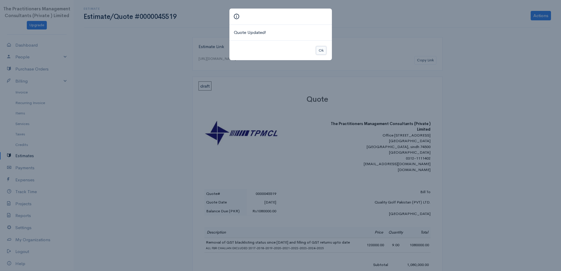
click at [322, 50] on button "Ok" at bounding box center [321, 50] width 10 height 9
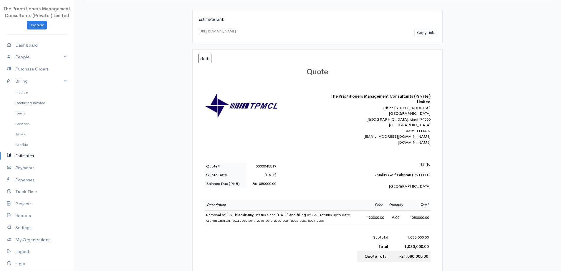
scroll to position [22, 0]
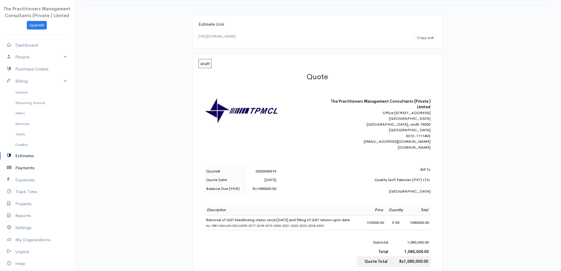
click at [29, 169] on link "Payments" at bounding box center [37, 168] width 74 height 12
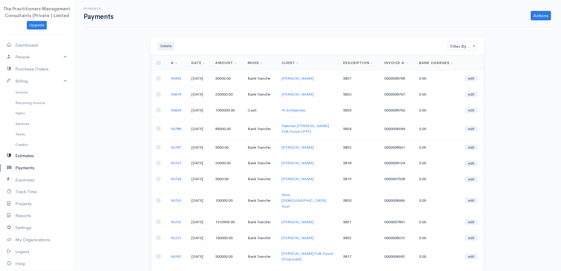
click at [34, 157] on link "Estimates" at bounding box center [37, 156] width 74 height 12
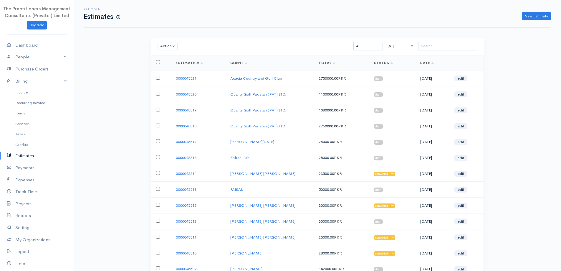
click at [197, 78] on td "0000045521" at bounding box center [198, 78] width 55 height 16
click at [196, 78] on link "0000045521" at bounding box center [186, 78] width 21 height 5
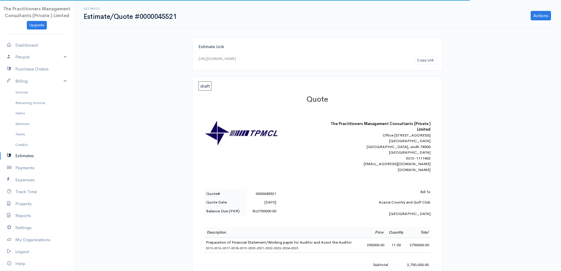
click at [540, 9] on div "Estimate Estimate/Quote #0000045521 Actions Edit Estimate Send Convert To Invoi…" at bounding box center [317, 13] width 473 height 13
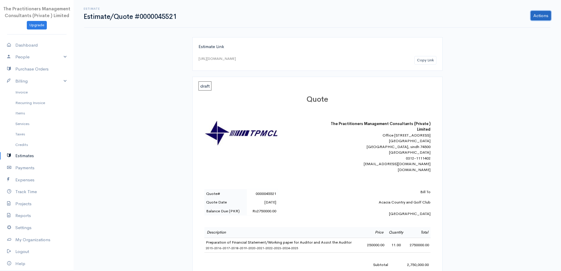
click at [540, 12] on link "Actions" at bounding box center [541, 15] width 20 height 9
click at [525, 30] on link "Edit Estimate" at bounding box center [526, 28] width 52 height 10
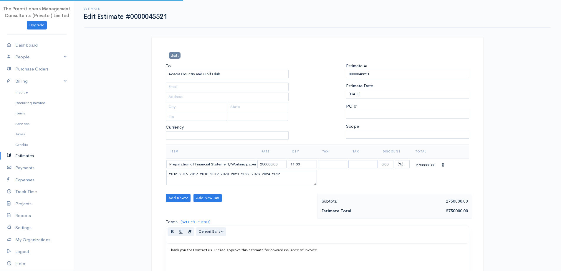
select select "[GEOGRAPHIC_DATA]"
select select "PKR"
click at [242, 71] on input "Acacia Country and Golf Club" at bounding box center [227, 74] width 123 height 9
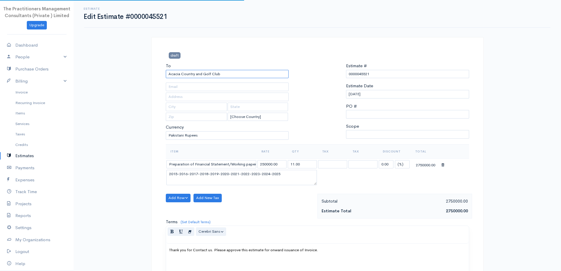
click at [242, 71] on input "Acacia Country and Golf Club" at bounding box center [227, 74] width 123 height 9
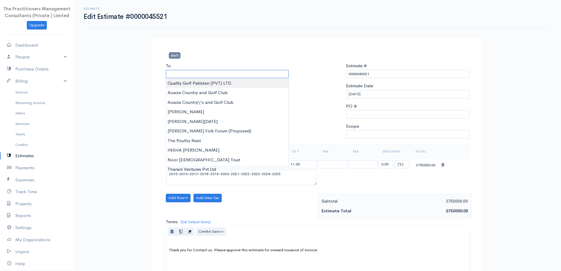
type input "Quality Golf Pakistan (PVT) LTD."
click at [222, 85] on body "The Practitioners Management Consultants (Private ) Limited Upgrade Dashboard P…" at bounding box center [280, 193] width 561 height 386
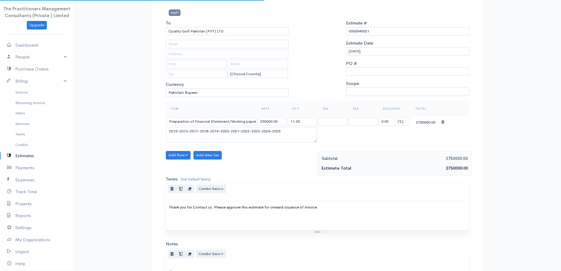
scroll to position [88, 0]
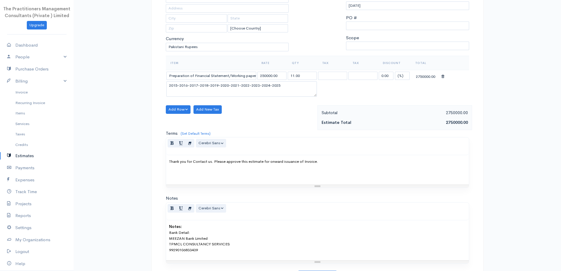
click at [165, 76] on div "Item Rate Qty Tax Tax Discount Total Preparation of Financial Statement/Working…" at bounding box center [317, 80] width 309 height 49
drag, startPoint x: 169, startPoint y: 77, endPoint x: 174, endPoint y: 86, distance: 10.4
click at [169, 77] on input "Preparation of Financial Statement/Working paper for Auditor and Assist the Aud…" at bounding box center [211, 76] width 90 height 9
click at [232, 78] on input "(i)Preparation of Financial Statement/(ii) Preparation of working paper file fo…" at bounding box center [211, 76] width 90 height 9
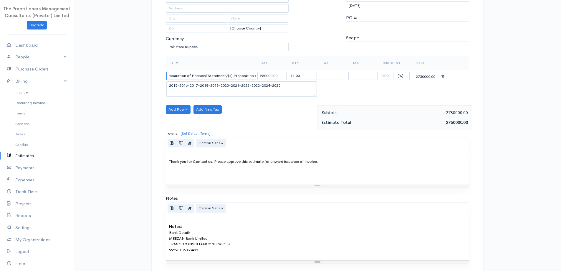
scroll to position [0, 0]
type input "(i)Preparation of Financial Statement/(ii) Preparation of working paper file fo…"
click at [167, 86] on textarea "2015-2016-2017-2018-2019-2020-2021-2022-2023-2024-2025" at bounding box center [241, 88] width 151 height 15
click at [173, 82] on textarea "2015-2016-2017-2018-2019-2020-2021-2022-2023-2024-2025" at bounding box center [241, 88] width 151 height 15
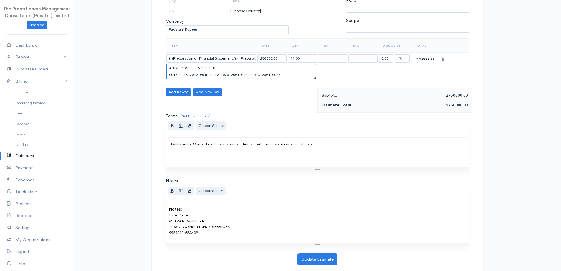
scroll to position [115, 0]
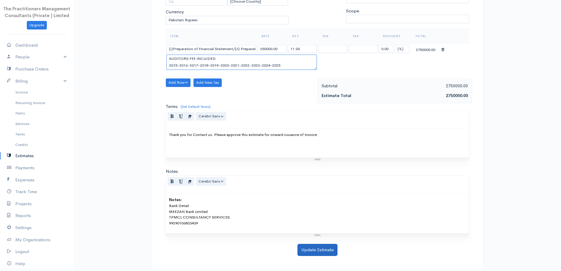
type textarea "AUDITORS FEE INCLUDED 2015-2016-2017-2018-2019-2020-2021-2022-2023-2024-2025"
click at [313, 250] on button "Update Estimate" at bounding box center [318, 250] width 40 height 12
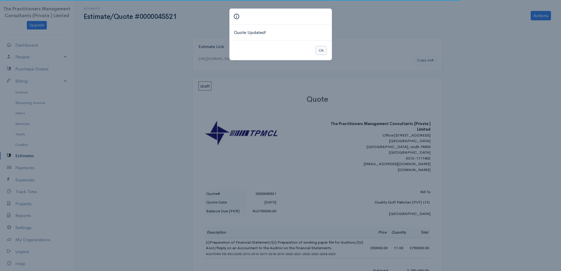
click at [323, 54] on button "Ok" at bounding box center [321, 50] width 10 height 9
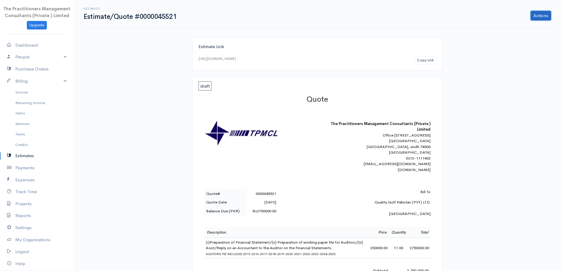
click at [535, 20] on link "Actions" at bounding box center [541, 15] width 20 height 9
click at [26, 157] on link "Estimates" at bounding box center [37, 156] width 74 height 12
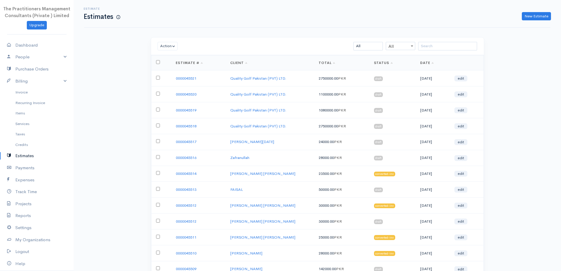
click at [184, 129] on td "0000045518" at bounding box center [198, 126] width 55 height 16
click at [184, 128] on td "0000045518" at bounding box center [198, 126] width 55 height 16
click at [184, 127] on link "0000045518" at bounding box center [186, 125] width 21 height 5
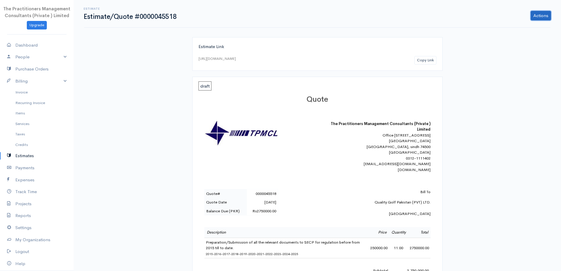
click at [533, 18] on link "Actions" at bounding box center [541, 15] width 20 height 9
click at [512, 30] on link "Edit Estimate" at bounding box center [526, 28] width 52 height 10
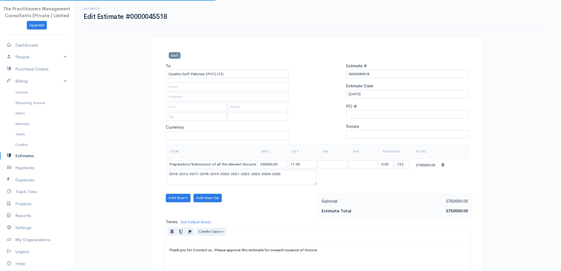
select select "[GEOGRAPHIC_DATA]"
select select "PKR"
click at [218, 162] on input "Preparation/Submission of all the relevant documents to SECP for regulation bef…" at bounding box center [211, 164] width 90 height 9
drag, startPoint x: 225, startPoint y: 76, endPoint x: 168, endPoint y: 83, distance: 57.6
click at [168, 83] on body "The Practitioners Management Consultants (Private ) Limited Upgrade Dashboard P…" at bounding box center [280, 193] width 561 height 386
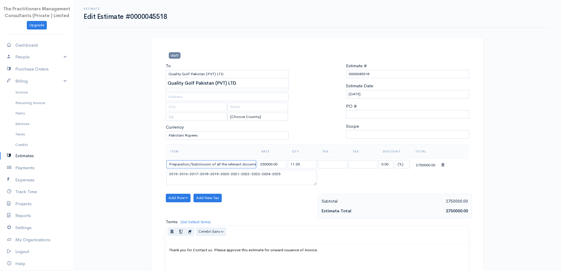
click at [249, 164] on input "Preparation/Submission of all the relevant documents to SECP for regulation for…" at bounding box center [211, 164] width 90 height 9
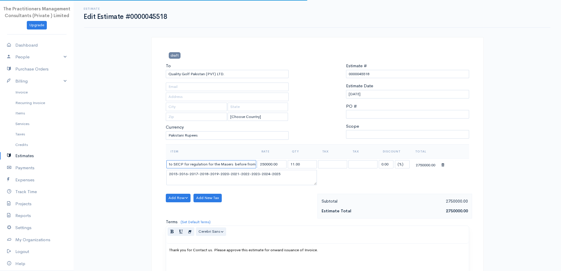
paste input "Quality Golf Pakistan (PVT) LTD."
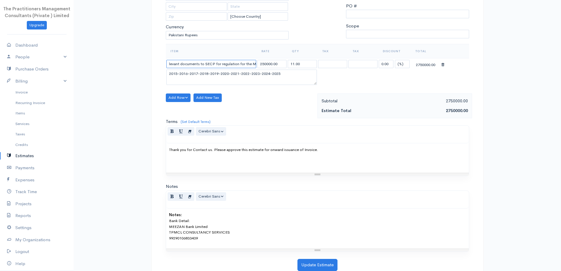
scroll to position [115, 0]
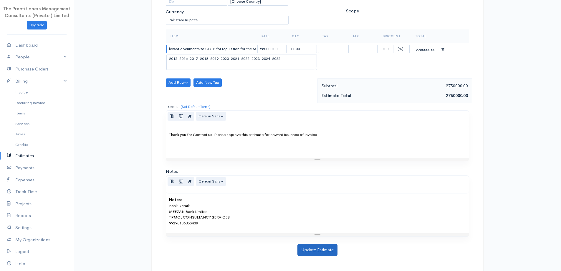
type input "Preparation/Submission of all the relevant documents to SECP for regulation for…"
click at [298, 247] on button "Update Estimate" at bounding box center [318, 250] width 40 height 12
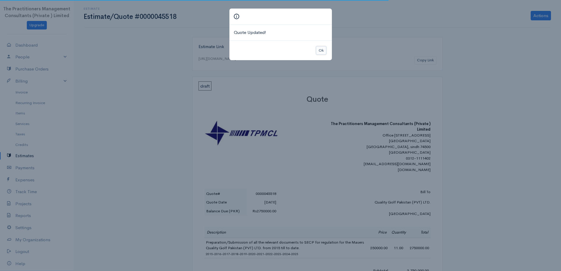
click at [326, 51] on button "Ok" at bounding box center [321, 50] width 10 height 9
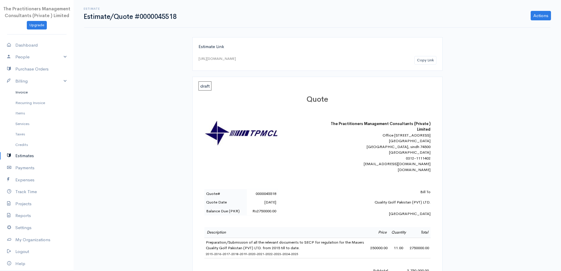
click at [22, 95] on link "Invoice" at bounding box center [37, 92] width 74 height 11
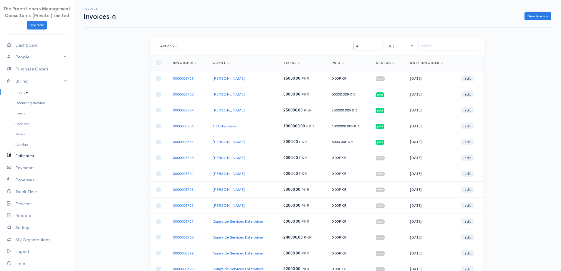
click at [22, 159] on link "Estimates" at bounding box center [37, 156] width 74 height 12
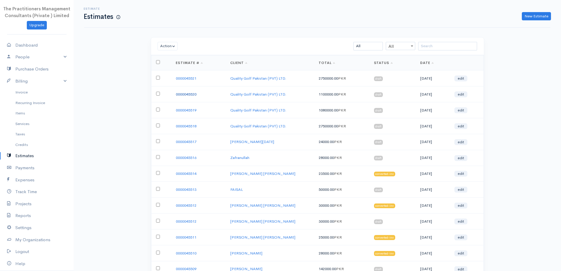
click at [180, 96] on link "0000045520" at bounding box center [186, 94] width 21 height 5
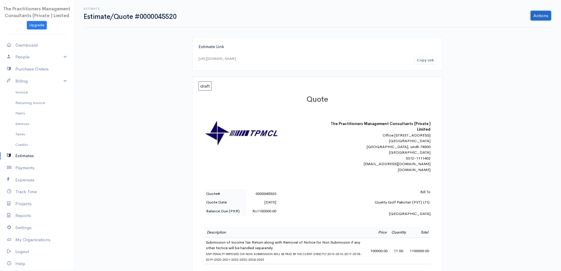
click at [543, 12] on link "Actions" at bounding box center [541, 15] width 20 height 9
click at [513, 27] on link "Edit Estimate" at bounding box center [526, 28] width 52 height 10
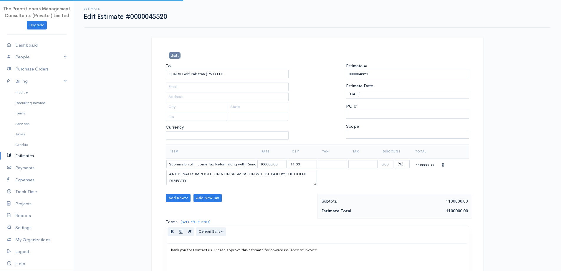
select select "[GEOGRAPHIC_DATA]"
select select "PKR"
click at [217, 165] on input "Submission of Income Tax Return along with Removal of Notice for Non Submission…" at bounding box center [211, 164] width 90 height 9
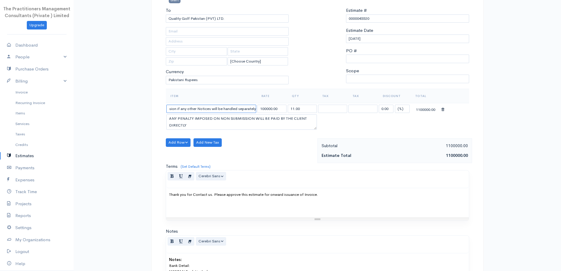
scroll to position [115, 0]
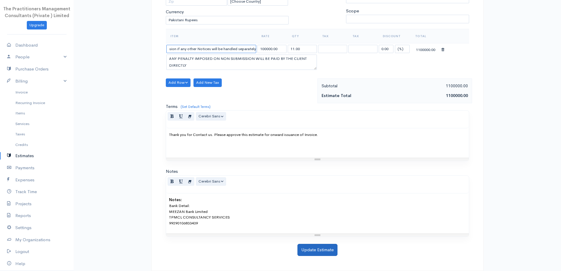
type input "Submission of Income Tax Return along with Removal of Notice for Non Submission…"
click at [305, 245] on button "Update Estimate" at bounding box center [318, 250] width 40 height 12
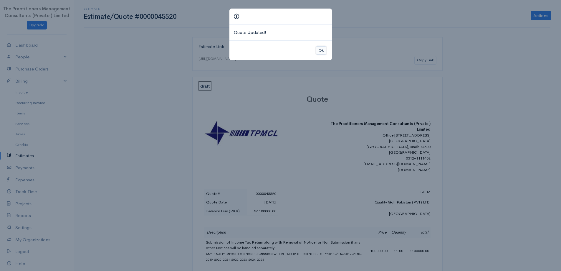
click at [320, 52] on button "Ok" at bounding box center [321, 50] width 10 height 9
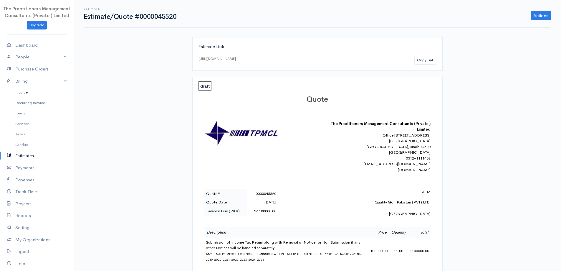
click at [10, 94] on link "Invoice" at bounding box center [37, 92] width 74 height 11
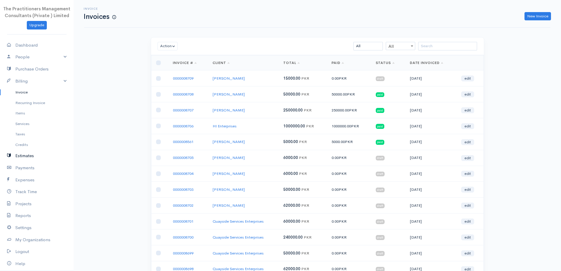
click at [24, 154] on link "Estimates" at bounding box center [37, 156] width 74 height 12
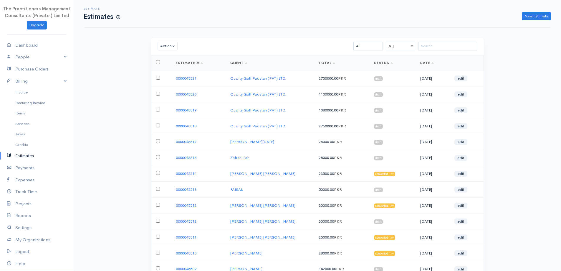
click at [188, 113] on td "0000045519" at bounding box center [198, 110] width 55 height 16
click at [186, 110] on link "0000045519" at bounding box center [186, 110] width 21 height 5
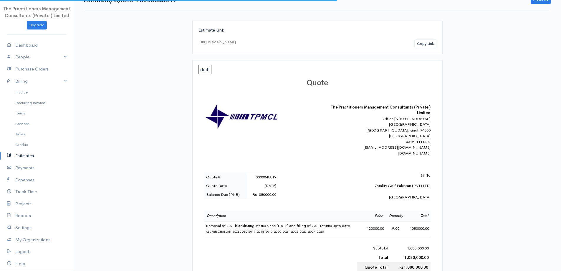
scroll to position [59, 0]
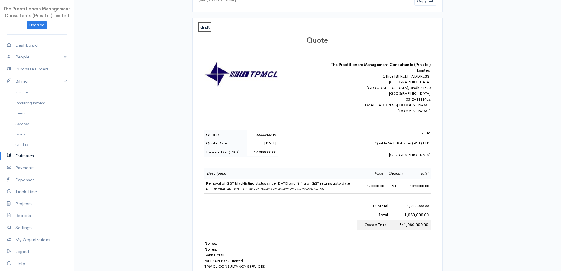
click at [14, 159] on icon at bounding box center [11, 155] width 8 height 7
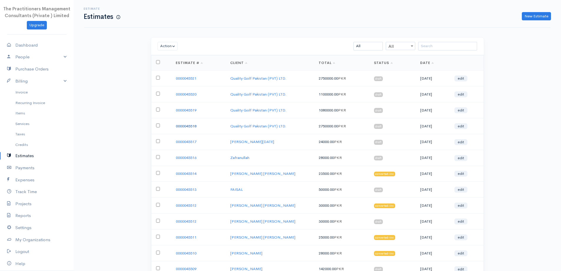
click at [188, 126] on link "0000045518" at bounding box center [186, 125] width 21 height 5
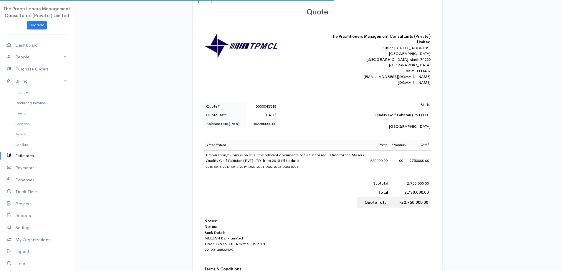
scroll to position [88, 0]
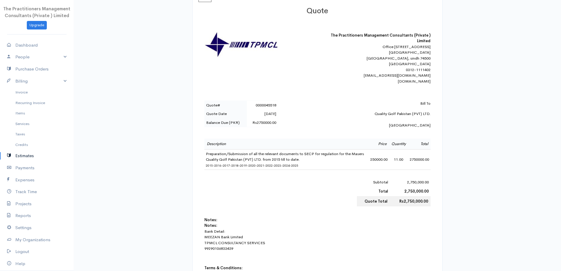
click at [14, 158] on icon at bounding box center [11, 155] width 8 height 7
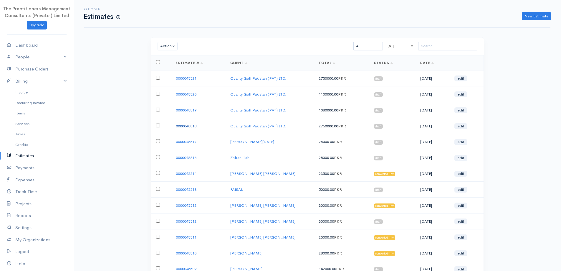
click at [186, 124] on link "0000045518" at bounding box center [186, 125] width 21 height 5
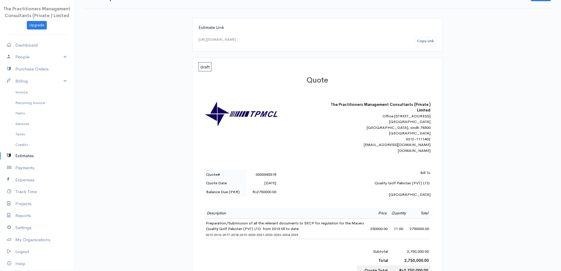
scroll to position [29, 0]
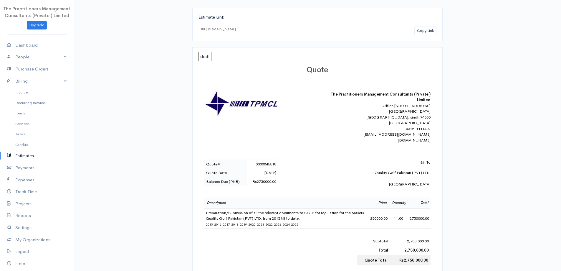
click at [14, 153] on icon at bounding box center [11, 155] width 8 height 7
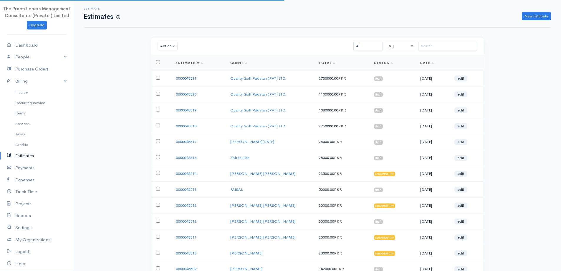
click at [195, 77] on link "0000045521" at bounding box center [186, 78] width 21 height 5
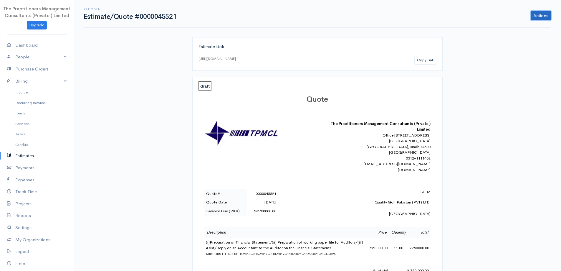
click at [549, 17] on link "Actions" at bounding box center [541, 15] width 20 height 9
click at [521, 30] on link "Edit Estimate" at bounding box center [526, 28] width 52 height 10
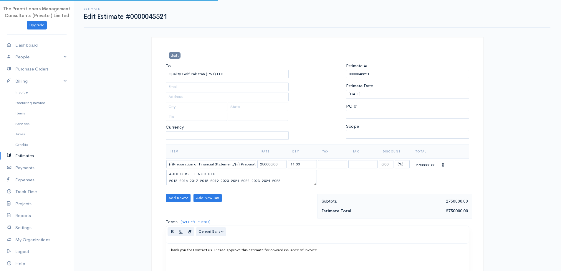
select select "[GEOGRAPHIC_DATA]"
select select "PKR"
click at [209, 164] on input "(i)Preparation of Financial Statement/(ii) Preparation of working paper file fo…" at bounding box center [211, 164] width 90 height 9
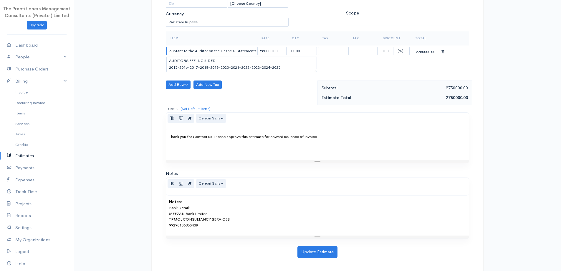
scroll to position [115, 0]
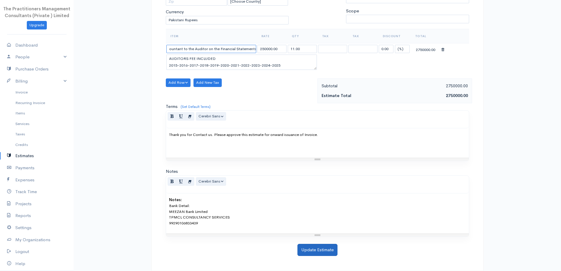
type input "(i)Preparation of Financial Statement/(ii) Preparation of working paper file fo…"
click at [305, 252] on button "Update Estimate" at bounding box center [318, 250] width 40 height 12
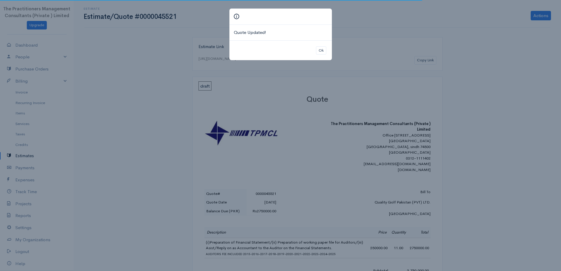
click at [325, 55] on div "Ok" at bounding box center [281, 50] width 103 height 20
click at [322, 52] on button "Ok" at bounding box center [321, 50] width 10 height 9
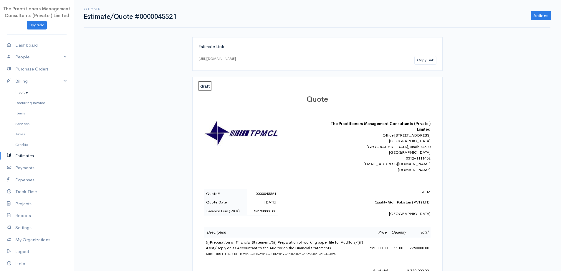
click at [16, 92] on link "Invoice" at bounding box center [37, 92] width 74 height 11
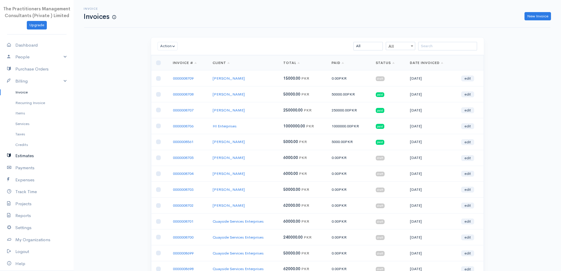
click at [19, 155] on link "Estimates" at bounding box center [37, 156] width 74 height 12
